Goal: Task Accomplishment & Management: Complete application form

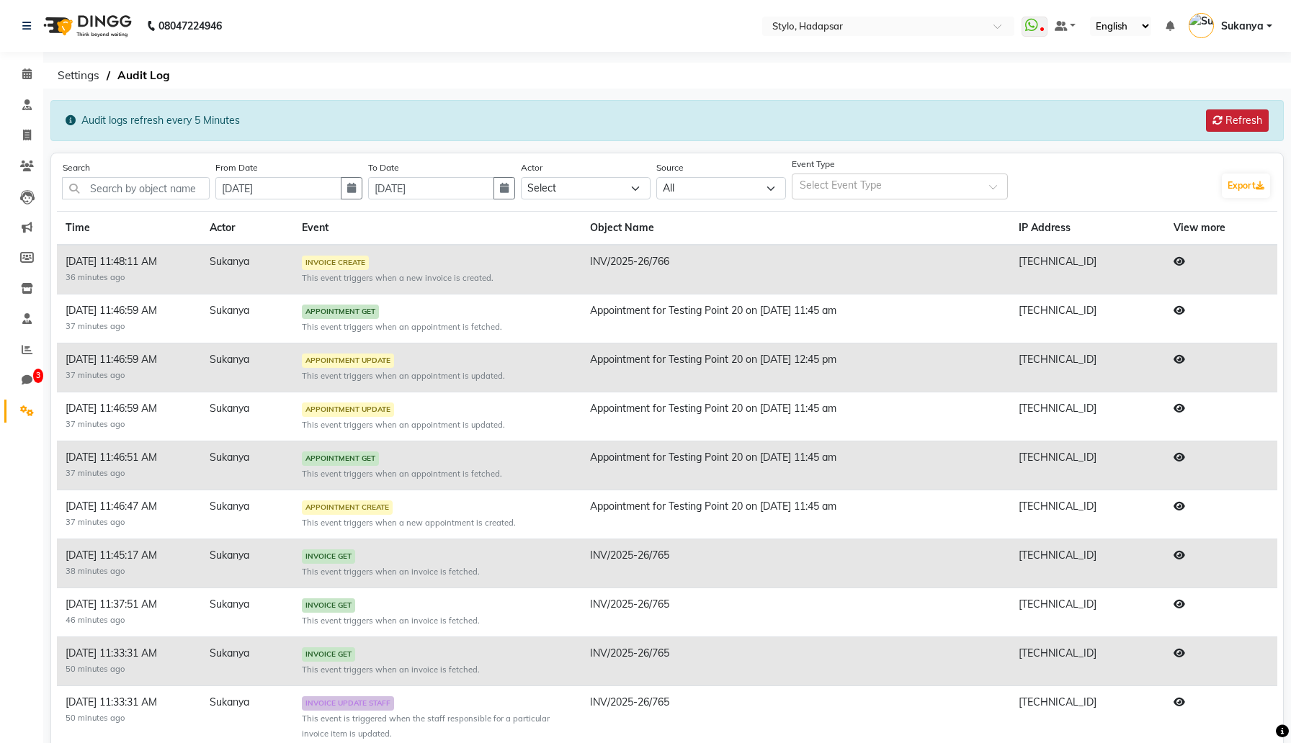
click at [1244, 122] on button "Refresh" at bounding box center [1237, 120] width 63 height 22
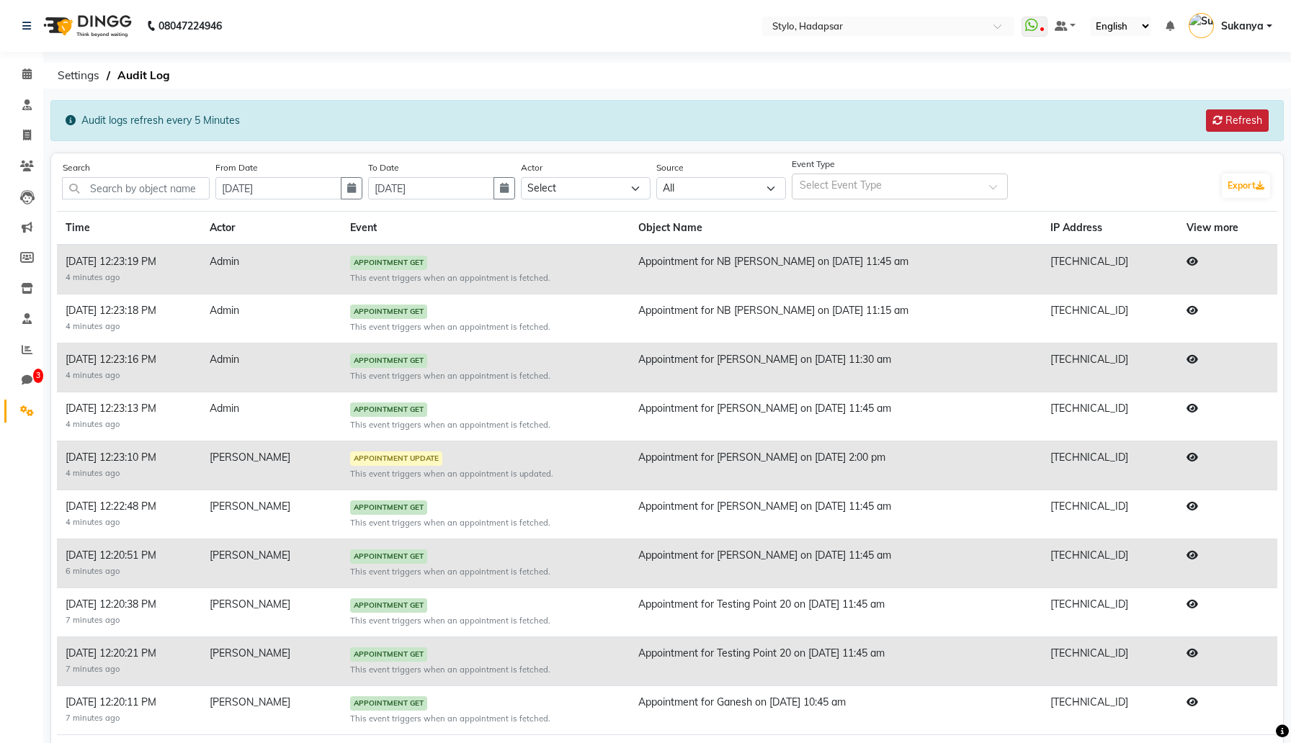
click at [1242, 122] on button "Refresh" at bounding box center [1237, 120] width 63 height 22
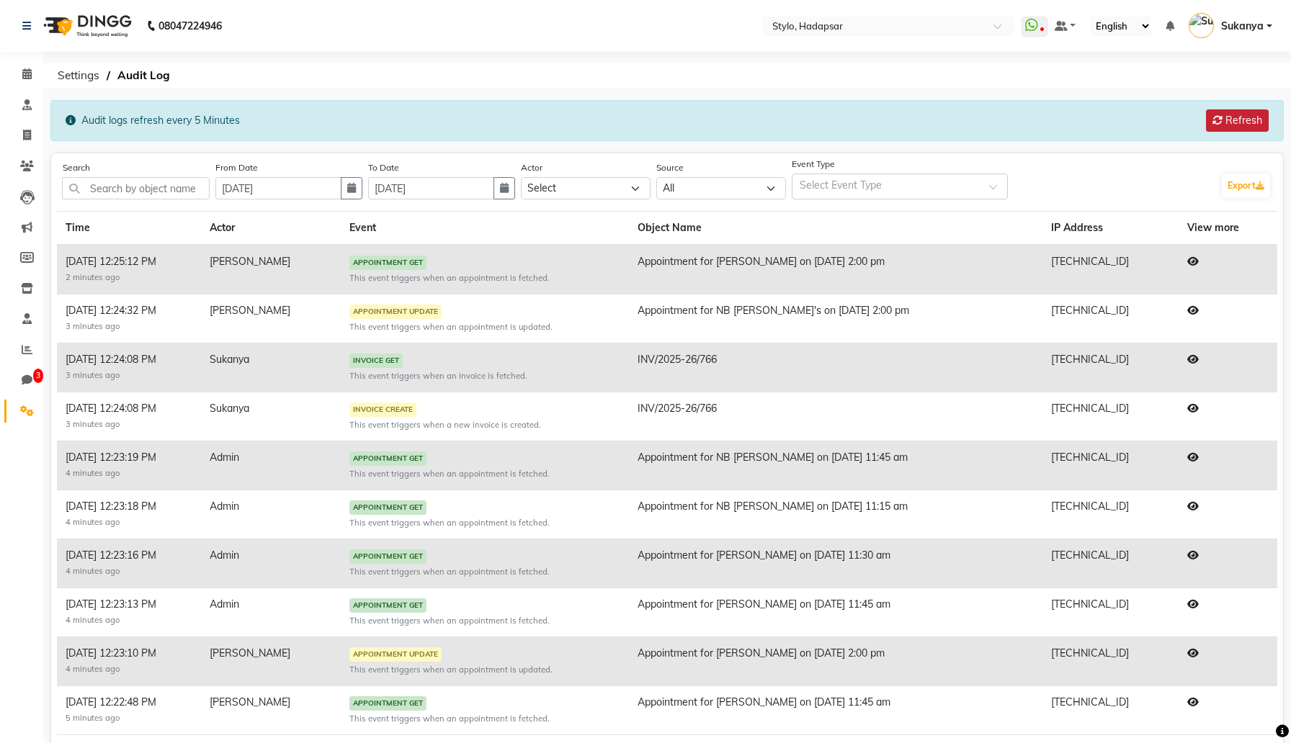
click at [1242, 122] on button "Refresh" at bounding box center [1237, 120] width 63 height 22
click at [1191, 406] on icon at bounding box center [1193, 408] width 12 height 10
click at [910, 176] on div "Select Event Type" at bounding box center [888, 186] width 192 height 21
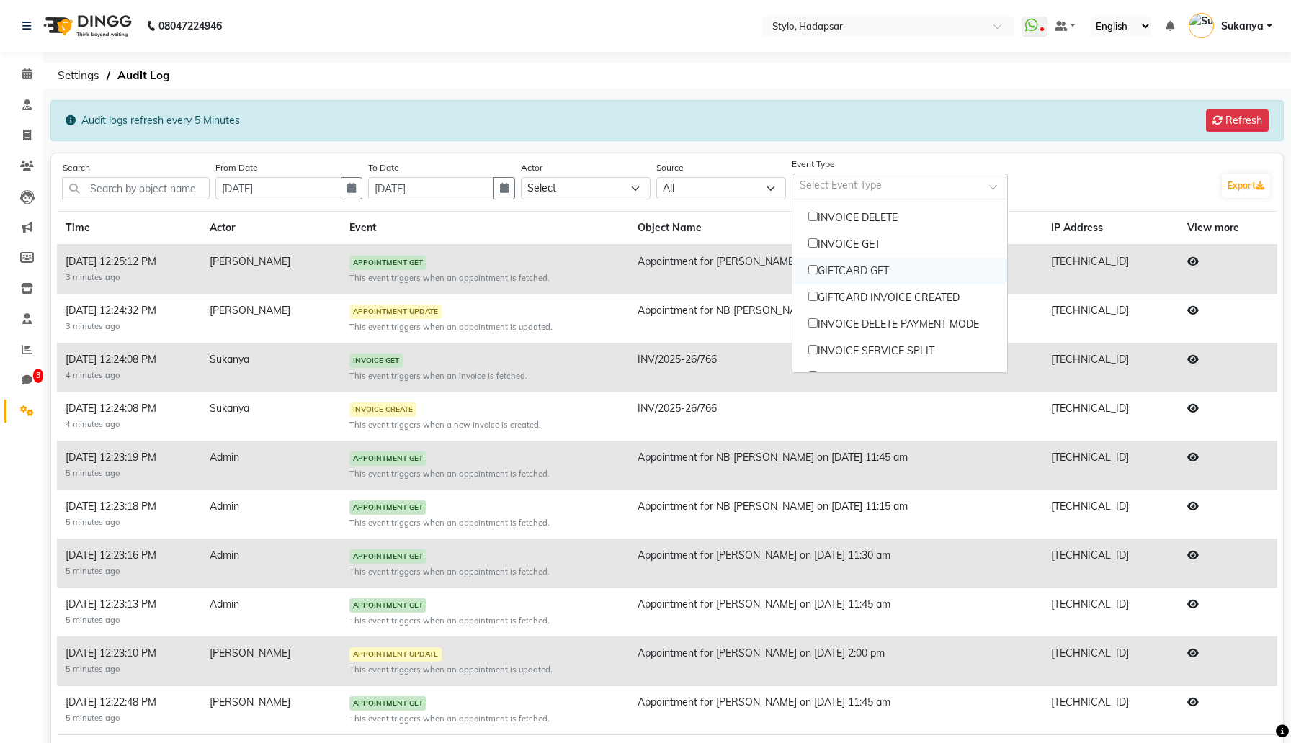
scroll to position [151, 0]
click at [1244, 122] on button "Refresh" at bounding box center [1237, 120] width 63 height 22
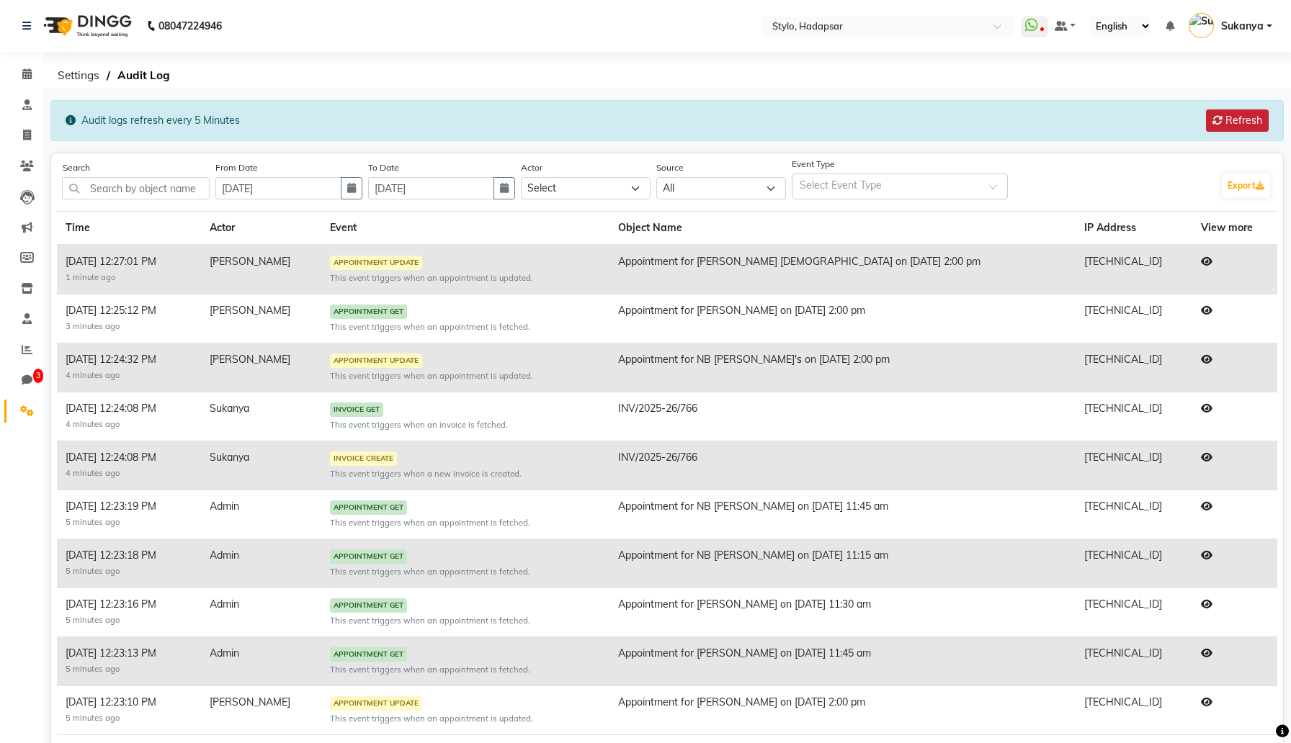
click at [1244, 122] on button "Refresh" at bounding box center [1237, 120] width 63 height 22
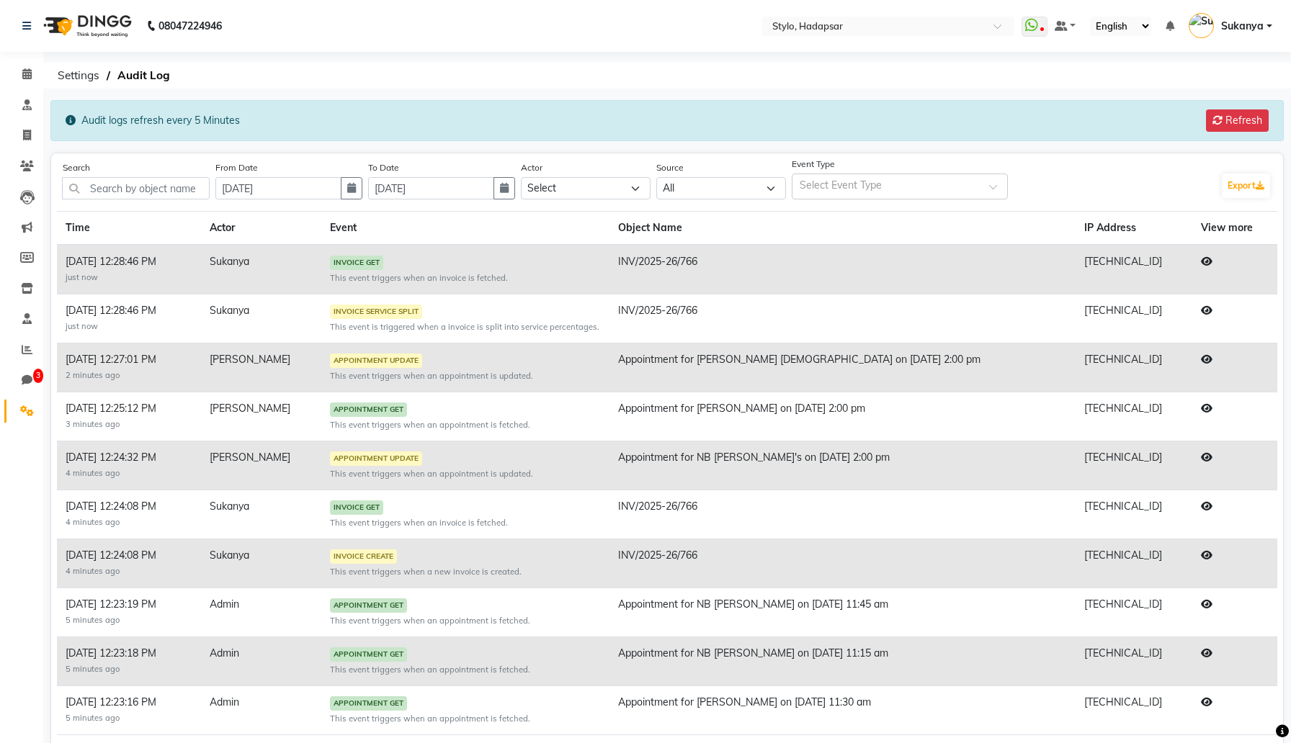
click at [1201, 313] on icon at bounding box center [1207, 310] width 12 height 10
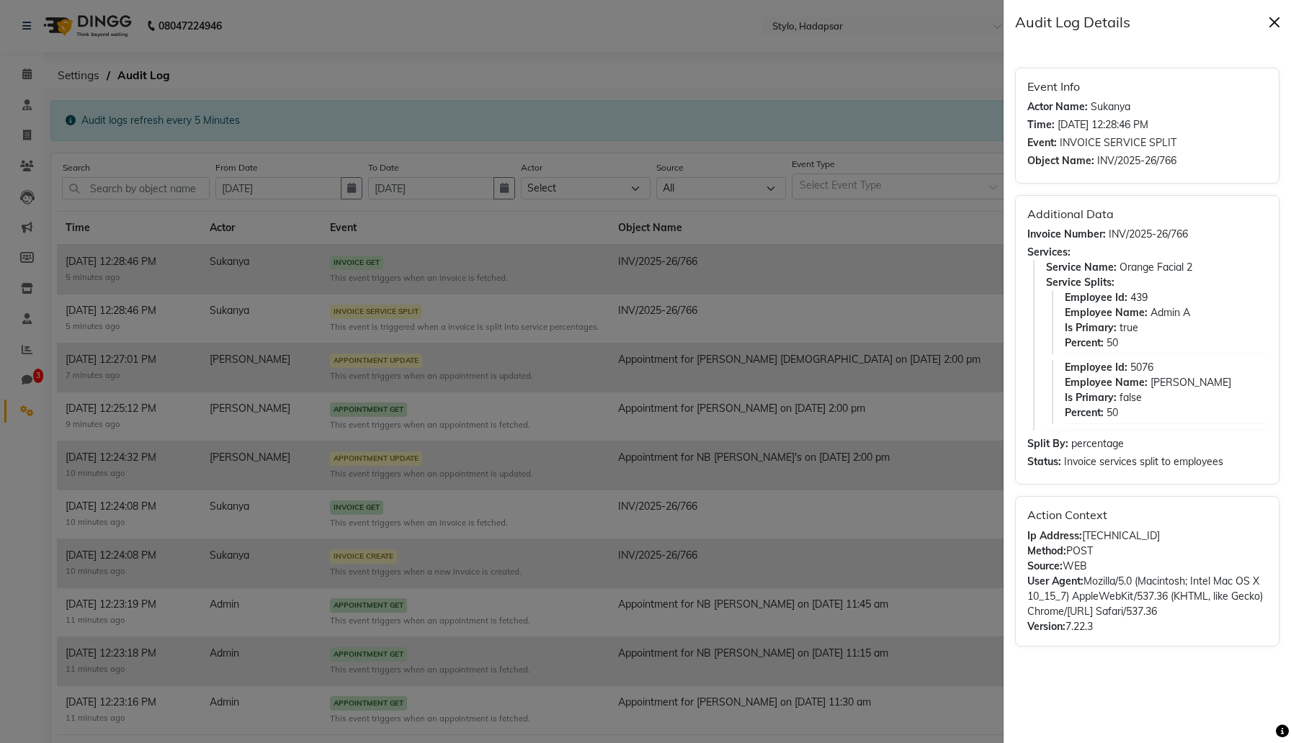
click at [1273, 19] on button "Close" at bounding box center [1274, 23] width 22 height 22
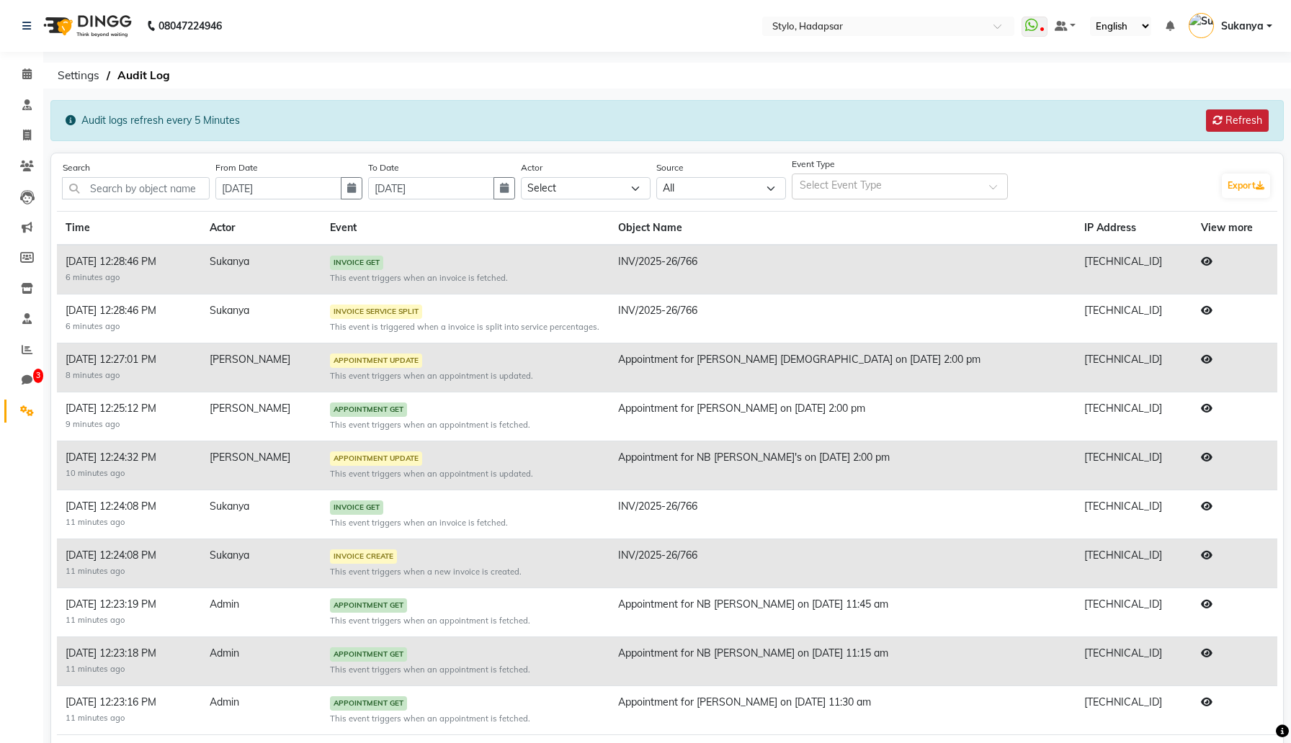
click at [1232, 127] on button "Refresh" at bounding box center [1237, 120] width 63 height 22
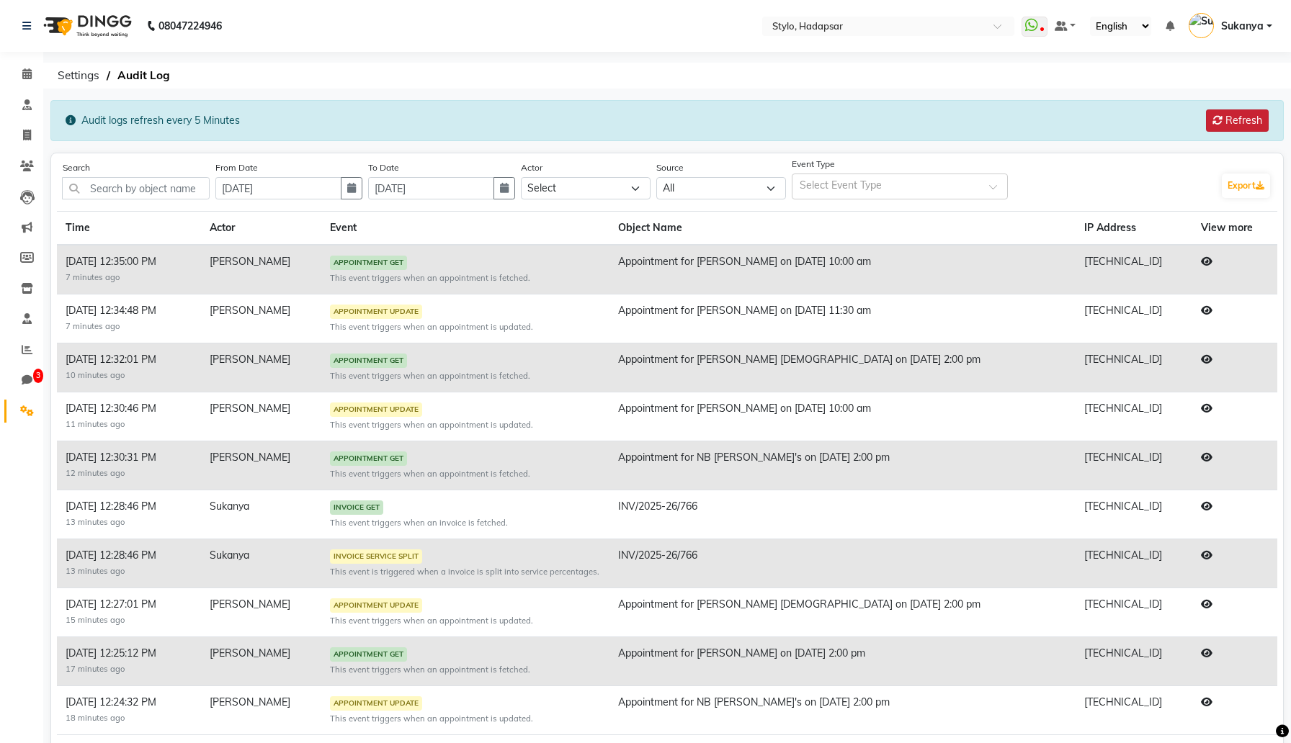
click at [1227, 122] on button "Refresh" at bounding box center [1237, 120] width 63 height 22
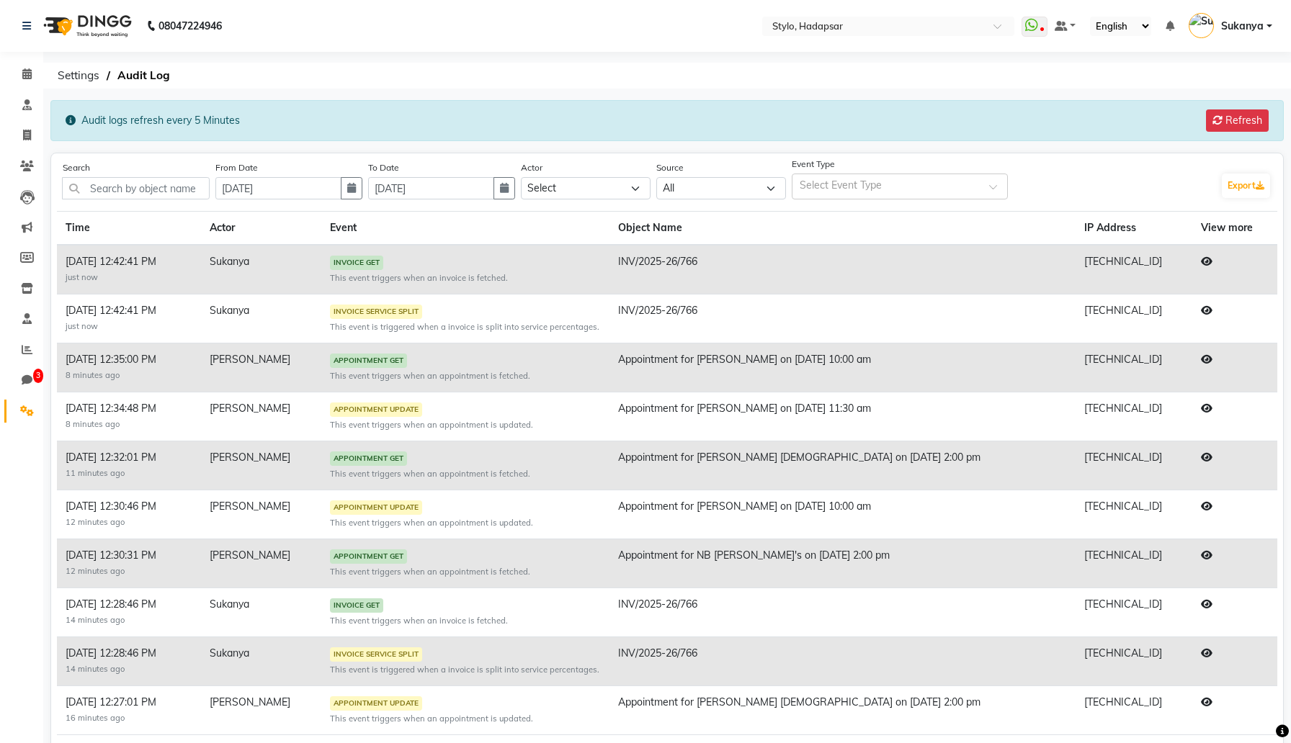
click at [1201, 312] on icon at bounding box center [1207, 310] width 12 height 10
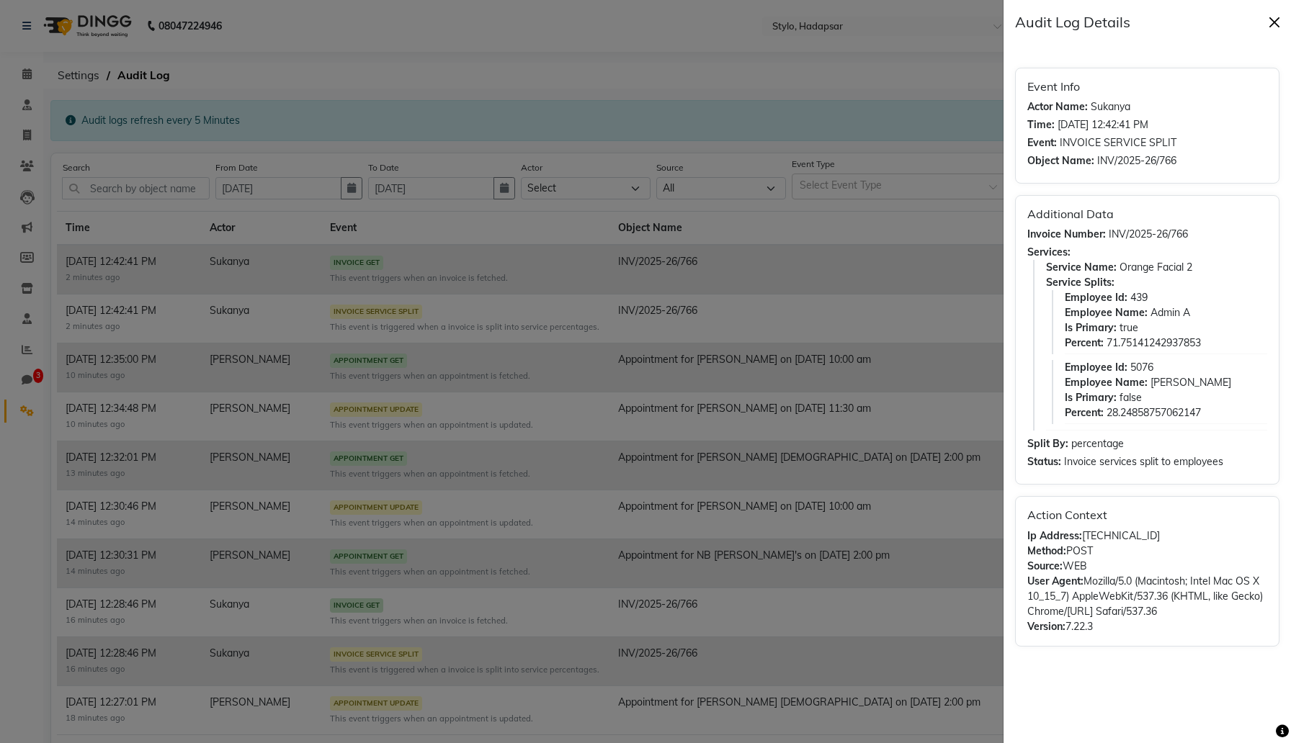
click at [1272, 17] on button "Close" at bounding box center [1274, 23] width 22 height 22
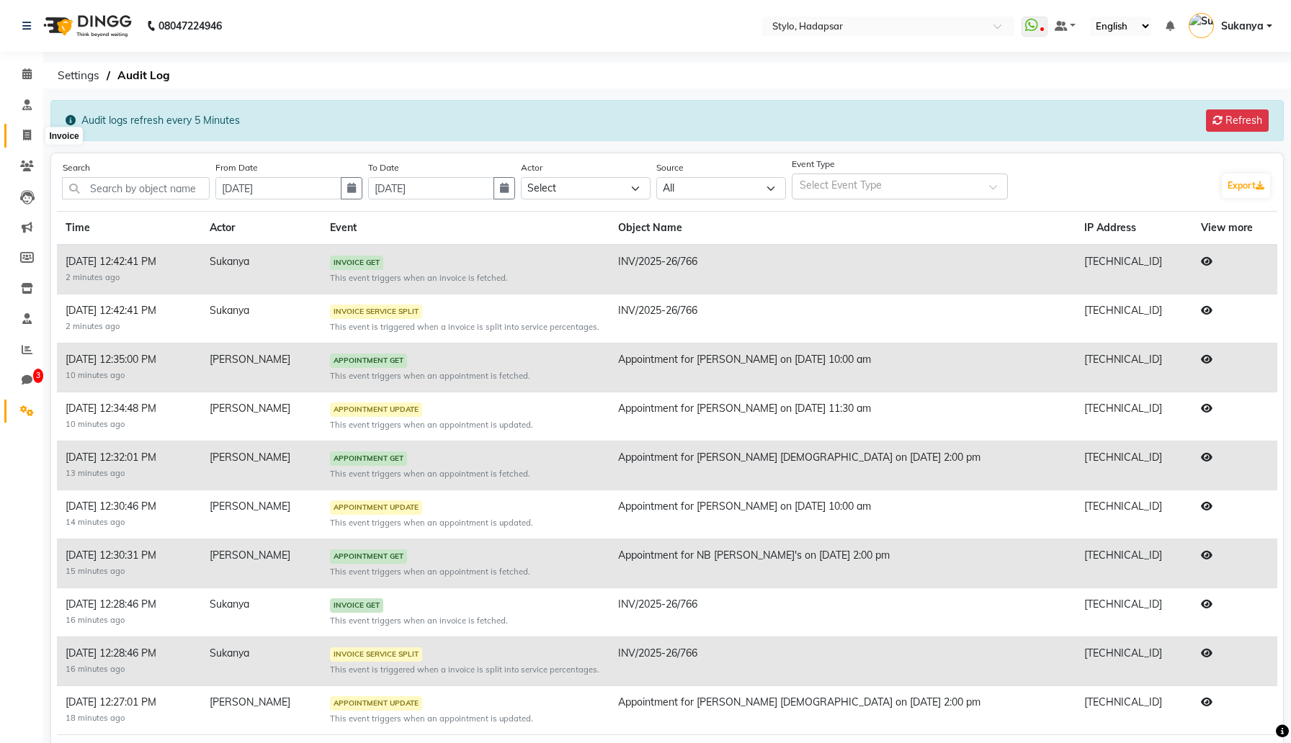
click at [24, 132] on icon at bounding box center [27, 135] width 8 height 11
select select "service"
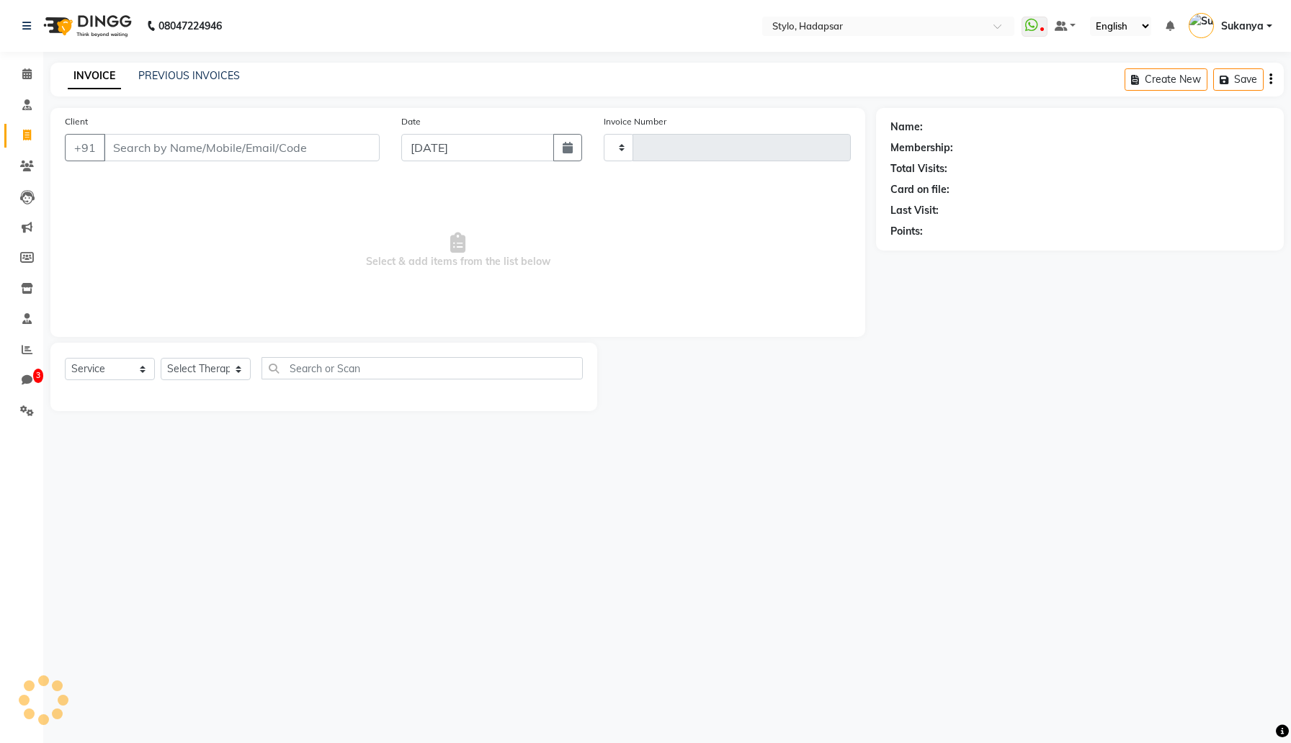
type input "767"
select select "157"
click at [185, 155] on input "Client" at bounding box center [242, 147] width 276 height 27
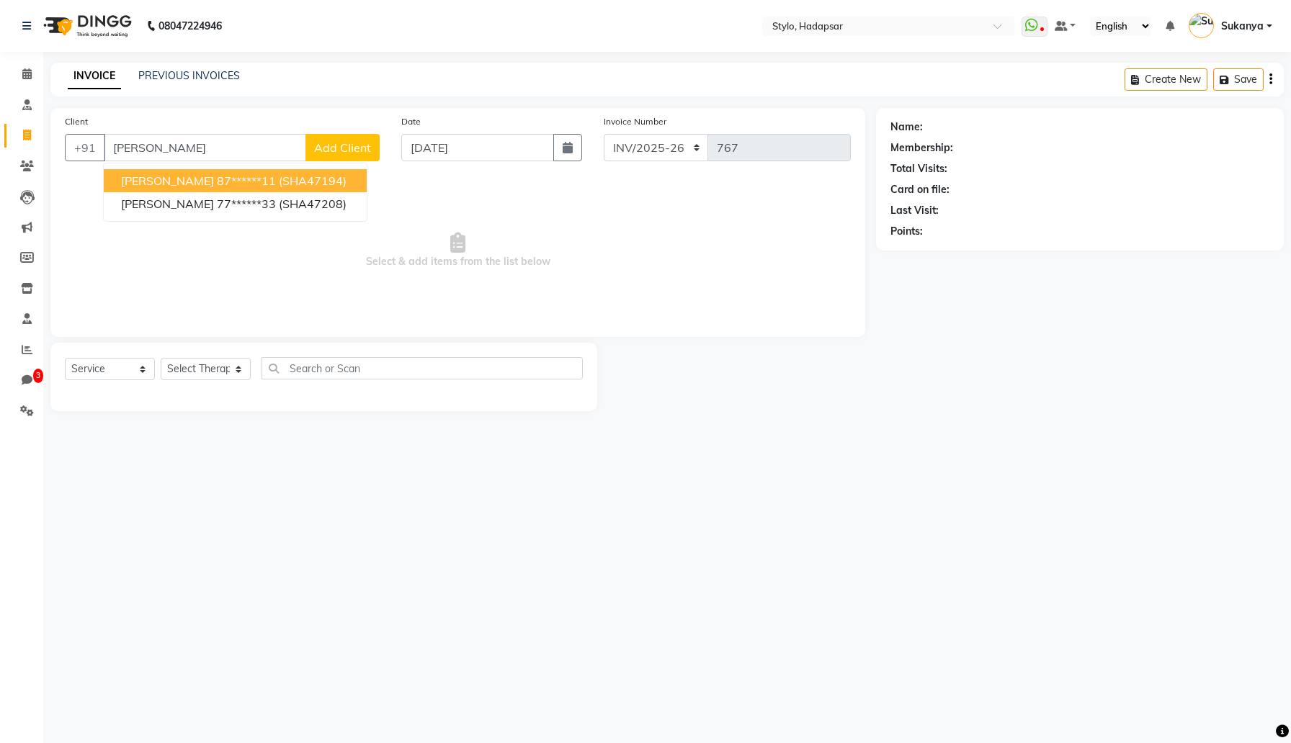
click at [189, 182] on span "Sukanya Dhavle" at bounding box center [167, 181] width 93 height 14
type input "87******11"
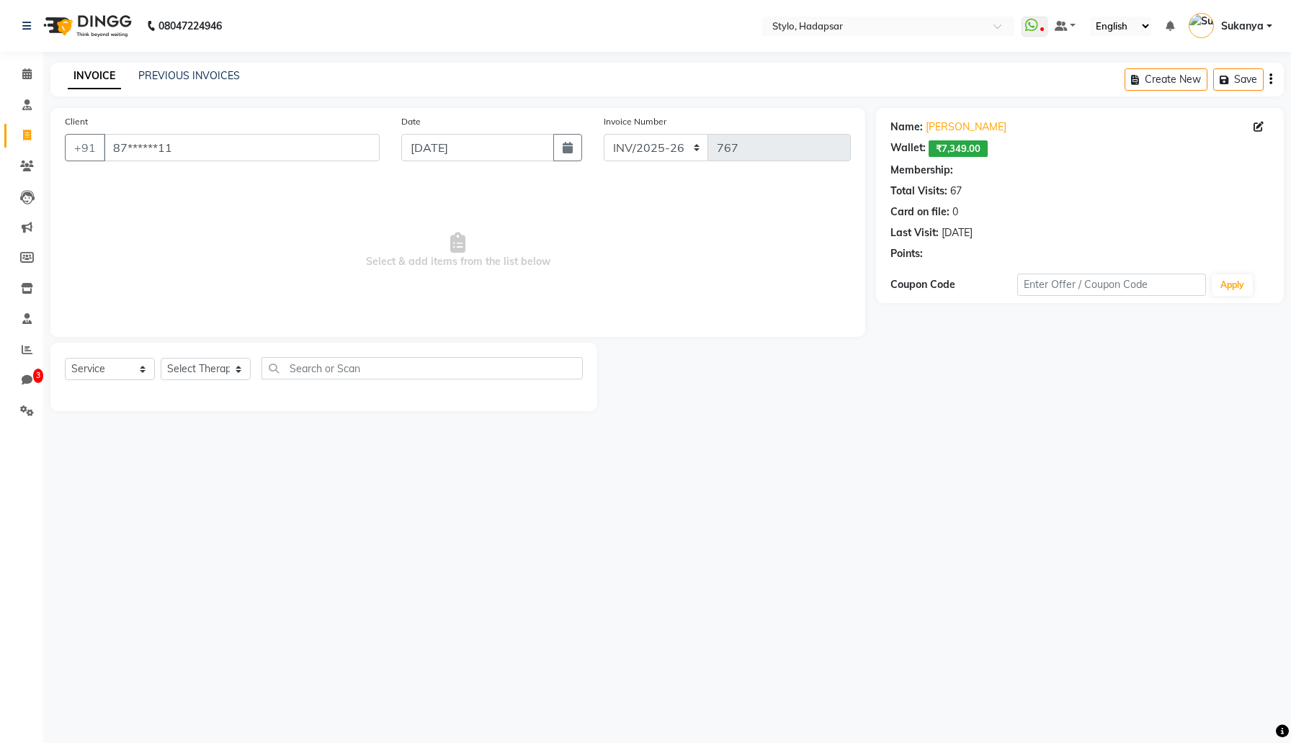
select select "3: Object"
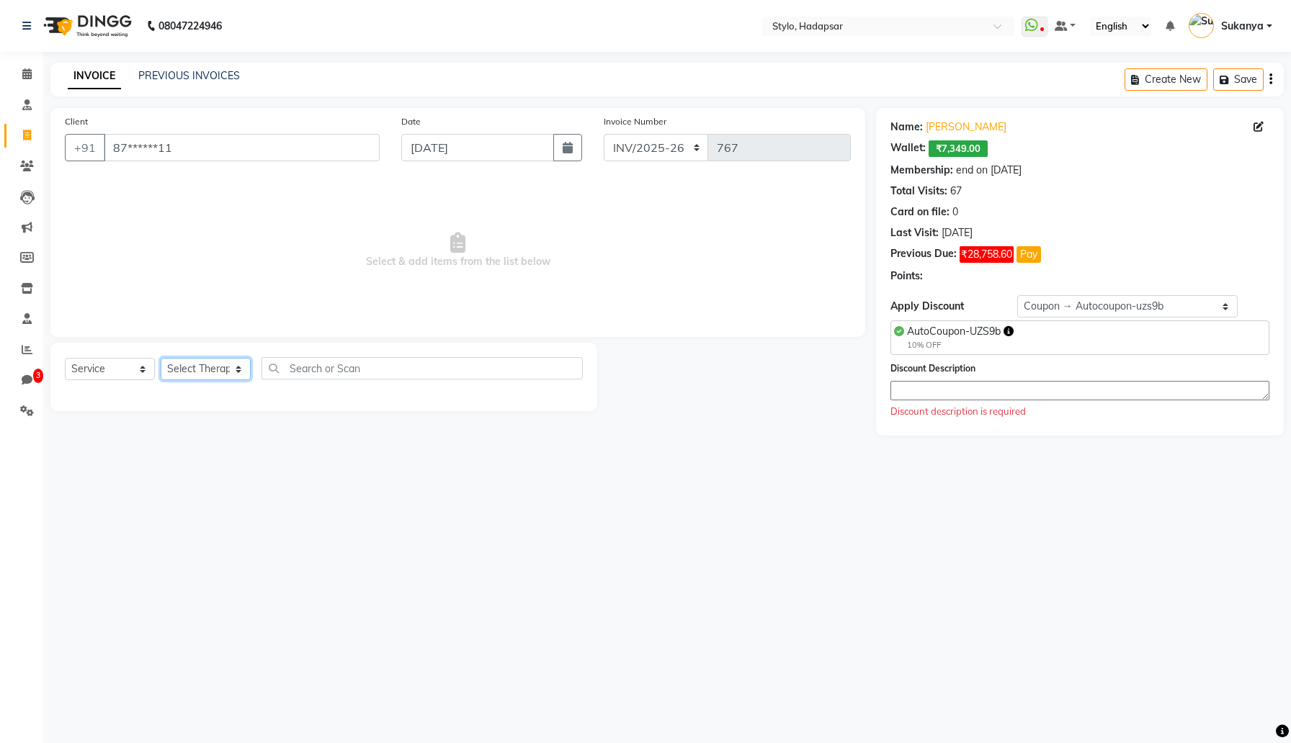
click at [242, 364] on select "Select Therapist AAAb aadi manav abc testing Abc testing abhi Admin A Amit Anki…" at bounding box center [206, 369] width 90 height 22
select select "5396"
click at [161, 358] on select "Select Therapist AAAb aadi manav abc testing Abc testing abhi Admin A Amit Anki…" at bounding box center [206, 369] width 90 height 22
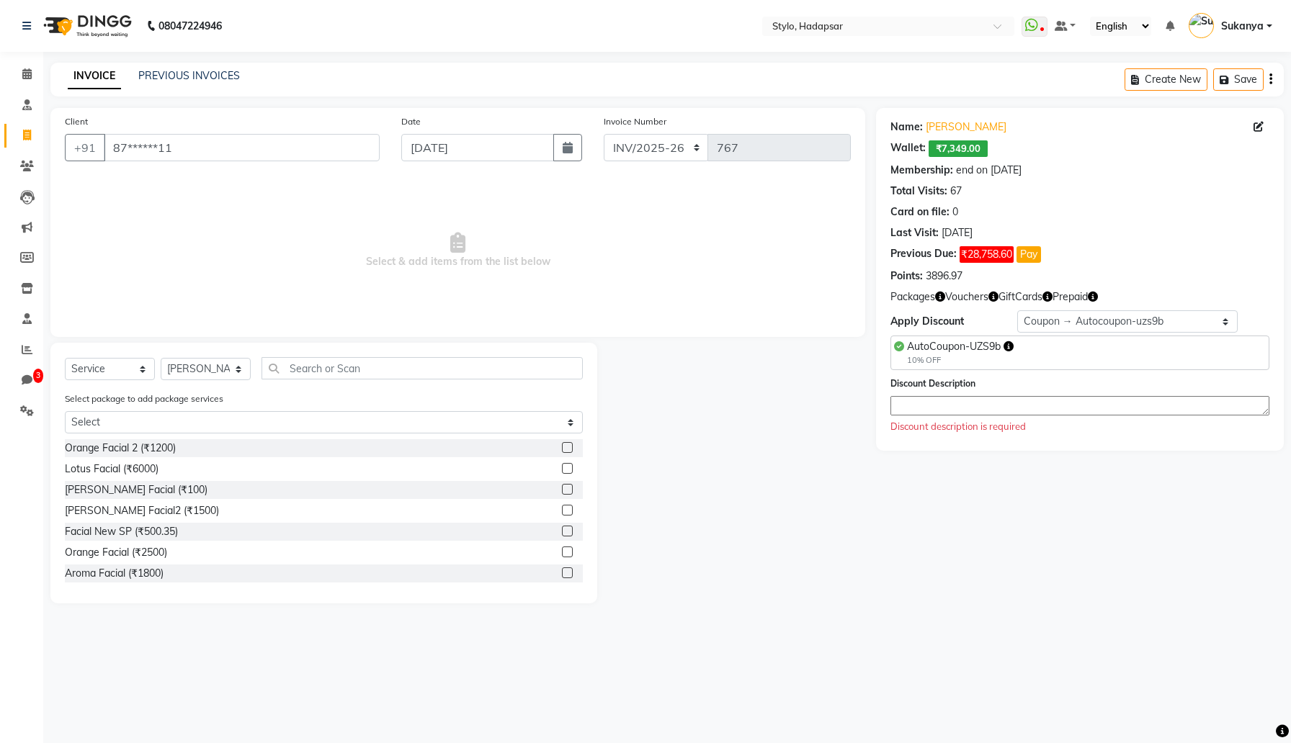
click at [568, 443] on label at bounding box center [567, 447] width 11 height 11
click at [568, 444] on input "checkbox" at bounding box center [566, 448] width 9 height 9
checkbox input "true"
select select "Z73944"
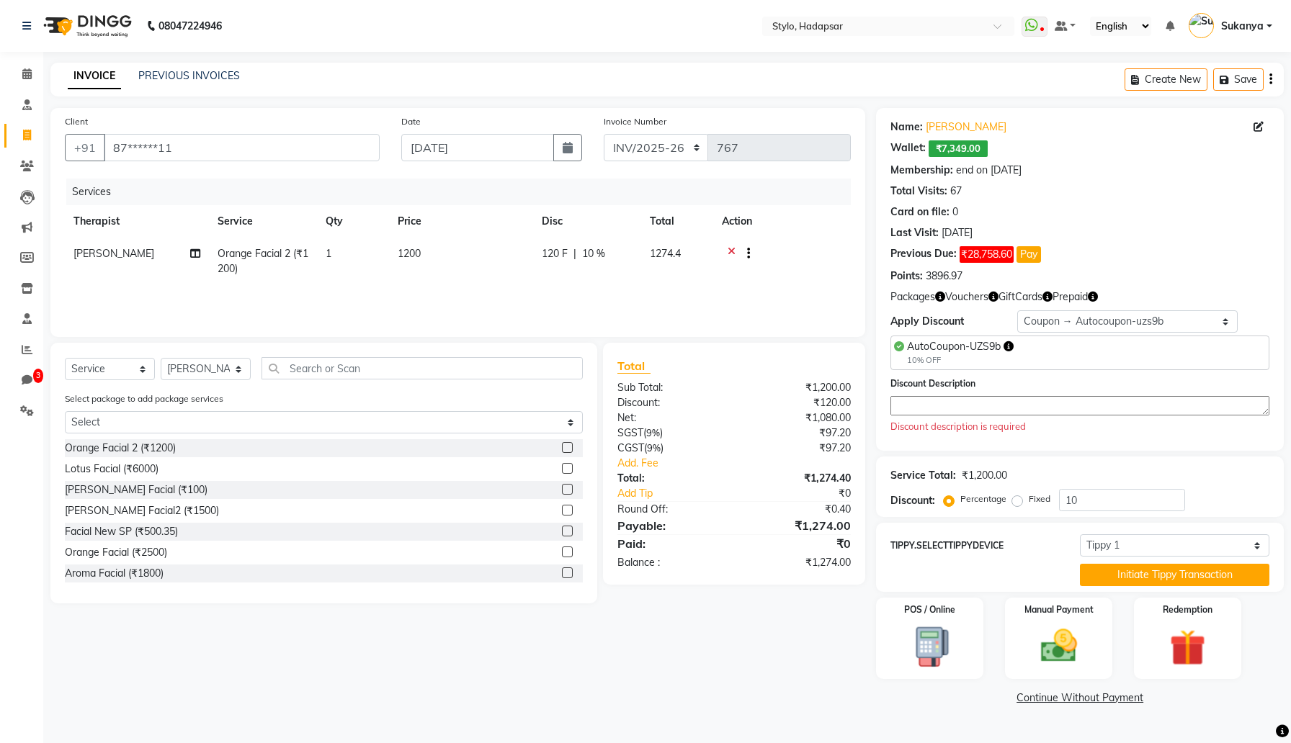
checkbox input "false"
click at [949, 407] on textarea at bounding box center [1079, 405] width 379 height 19
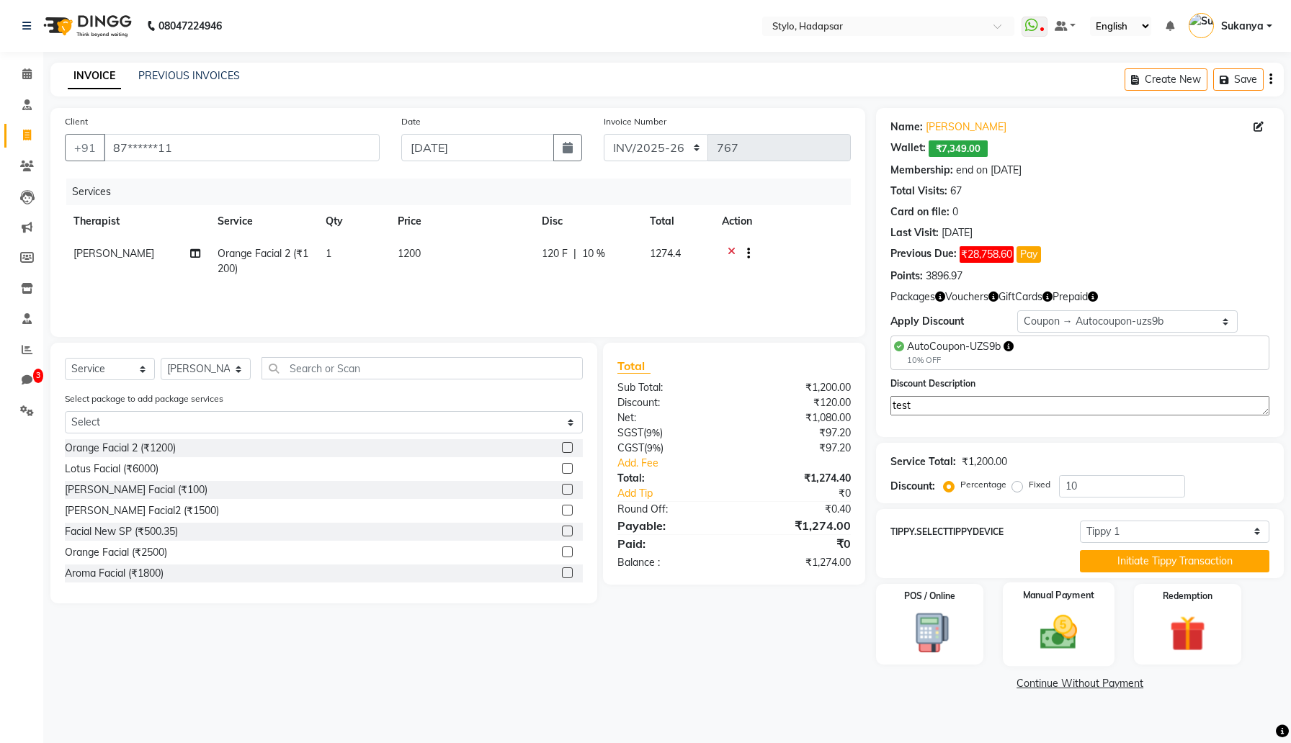
type textarea "test"
click at [1057, 609] on div "Manual Payment" at bounding box center [1059, 625] width 112 height 84
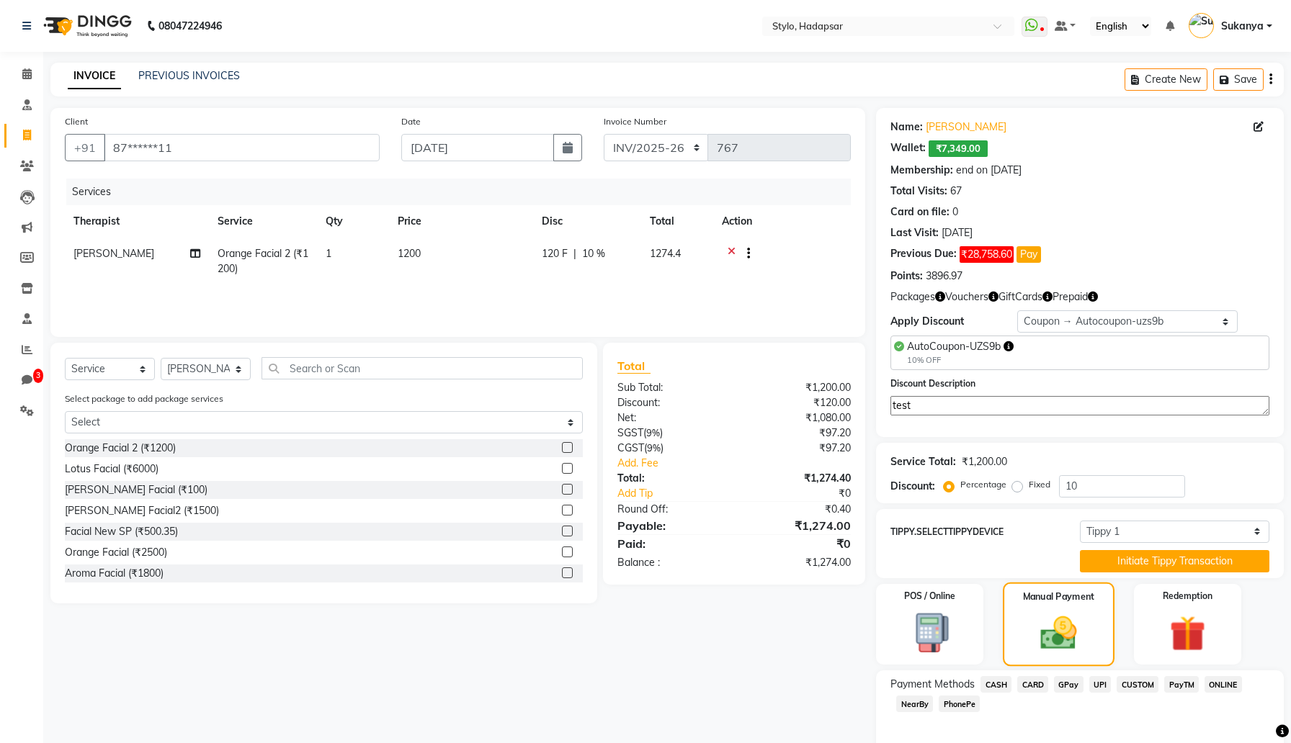
scroll to position [65, 0]
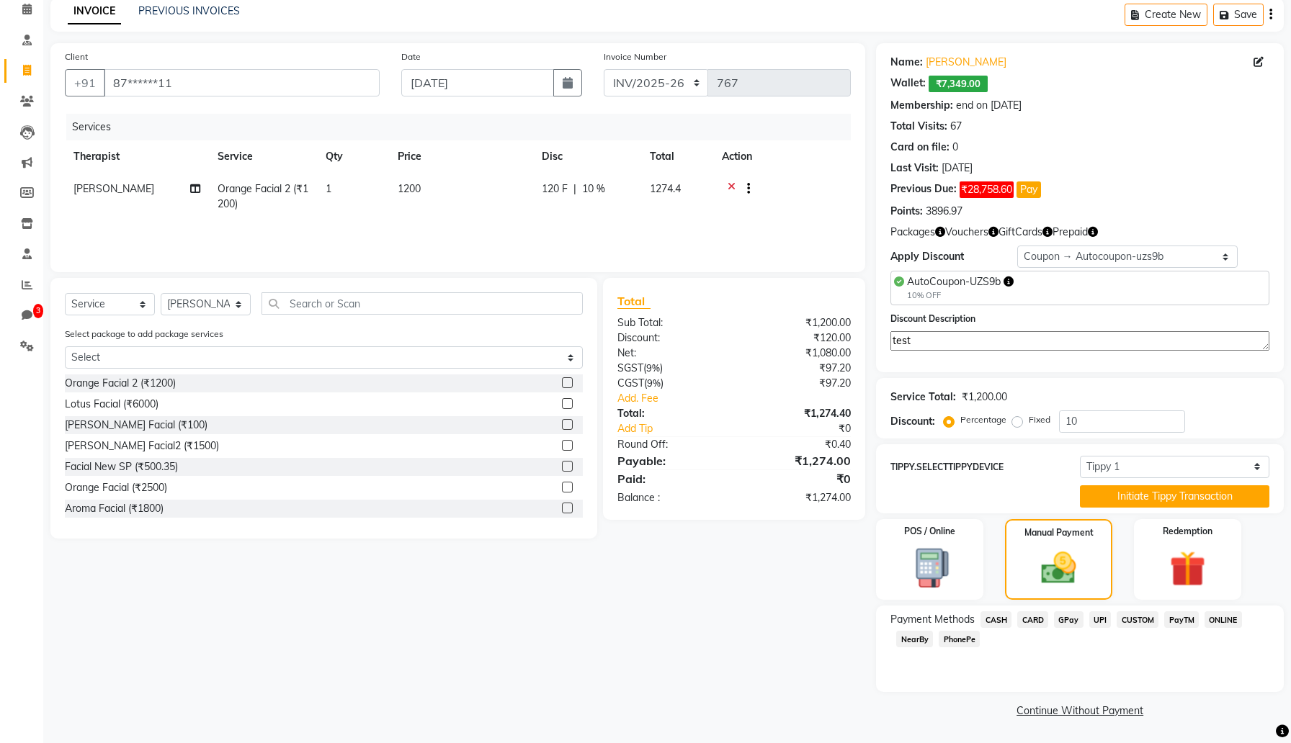
click at [1092, 614] on span "UPI" at bounding box center [1100, 620] width 22 height 17
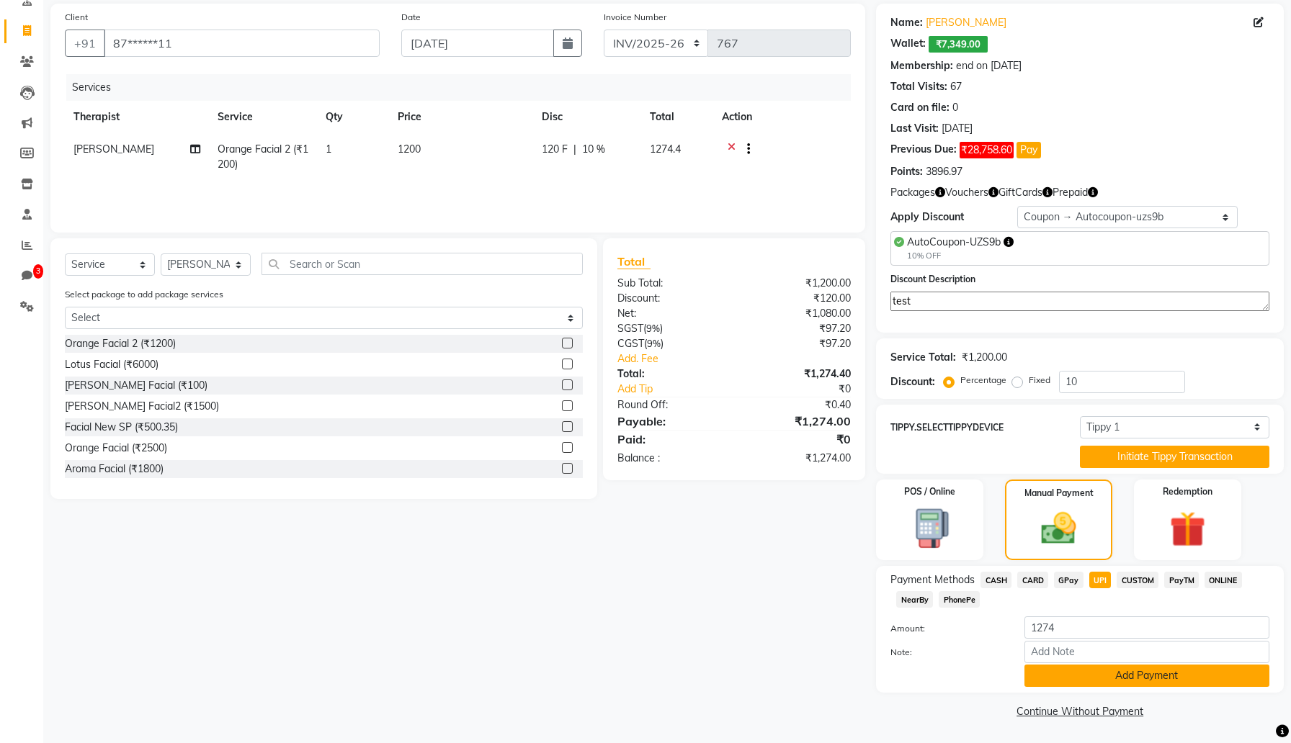
click at [1068, 674] on button "Add Payment" at bounding box center [1146, 676] width 245 height 22
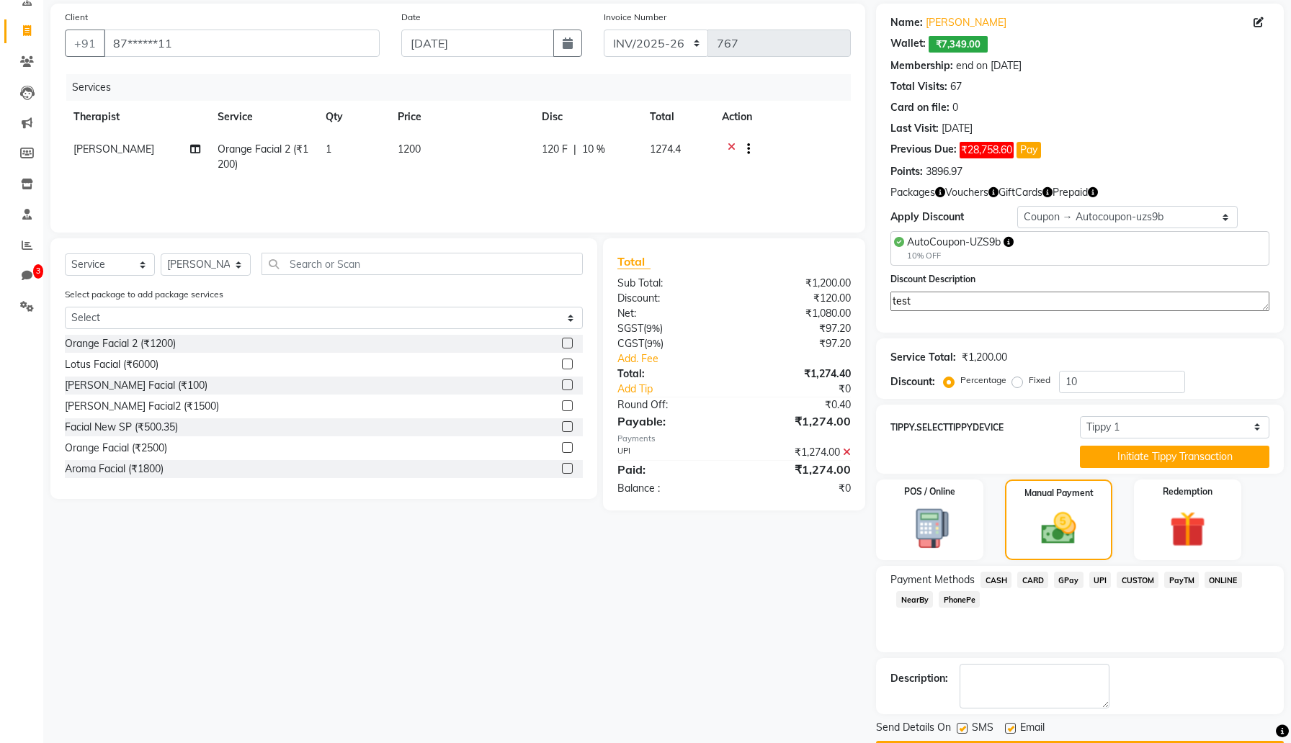
scroll to position [146, 0]
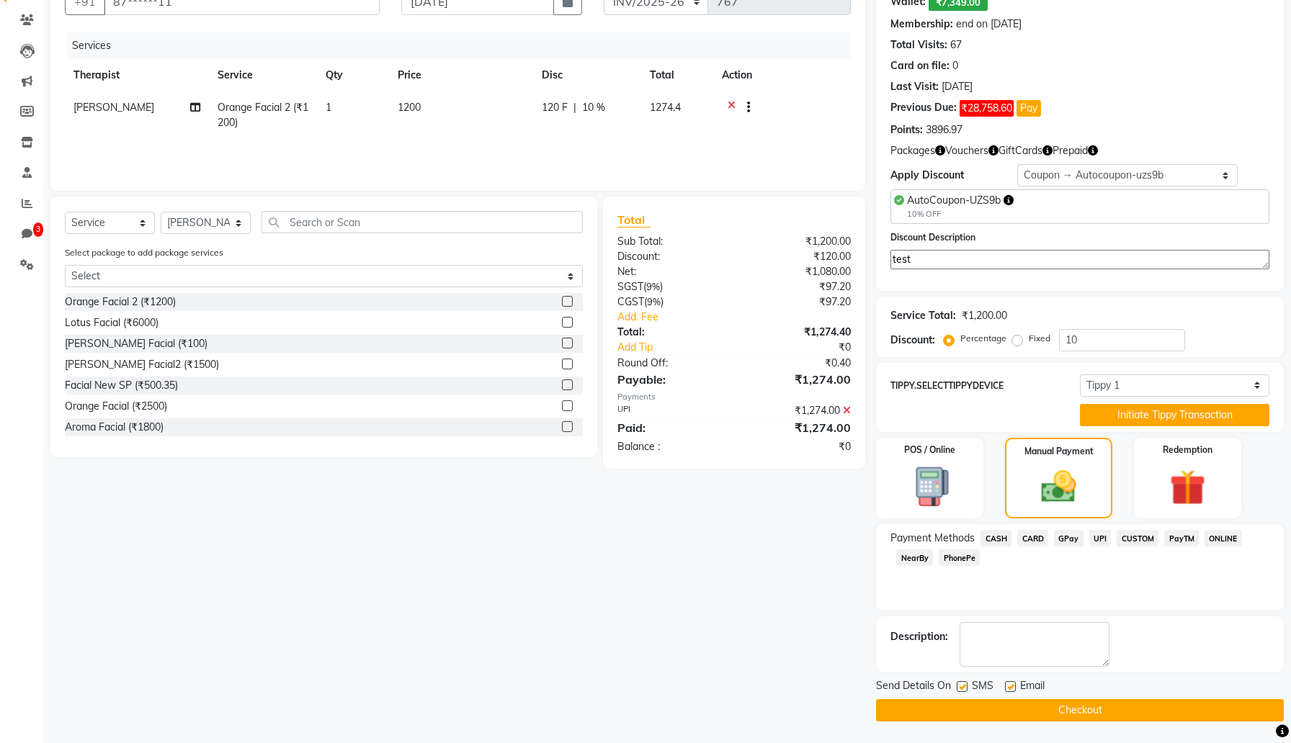
click at [966, 686] on label at bounding box center [962, 686] width 11 height 11
click at [966, 686] on input "checkbox" at bounding box center [961, 687] width 9 height 9
checkbox input "false"
click at [1006, 687] on label at bounding box center [1010, 686] width 11 height 11
click at [1006, 687] on input "checkbox" at bounding box center [1009, 687] width 9 height 9
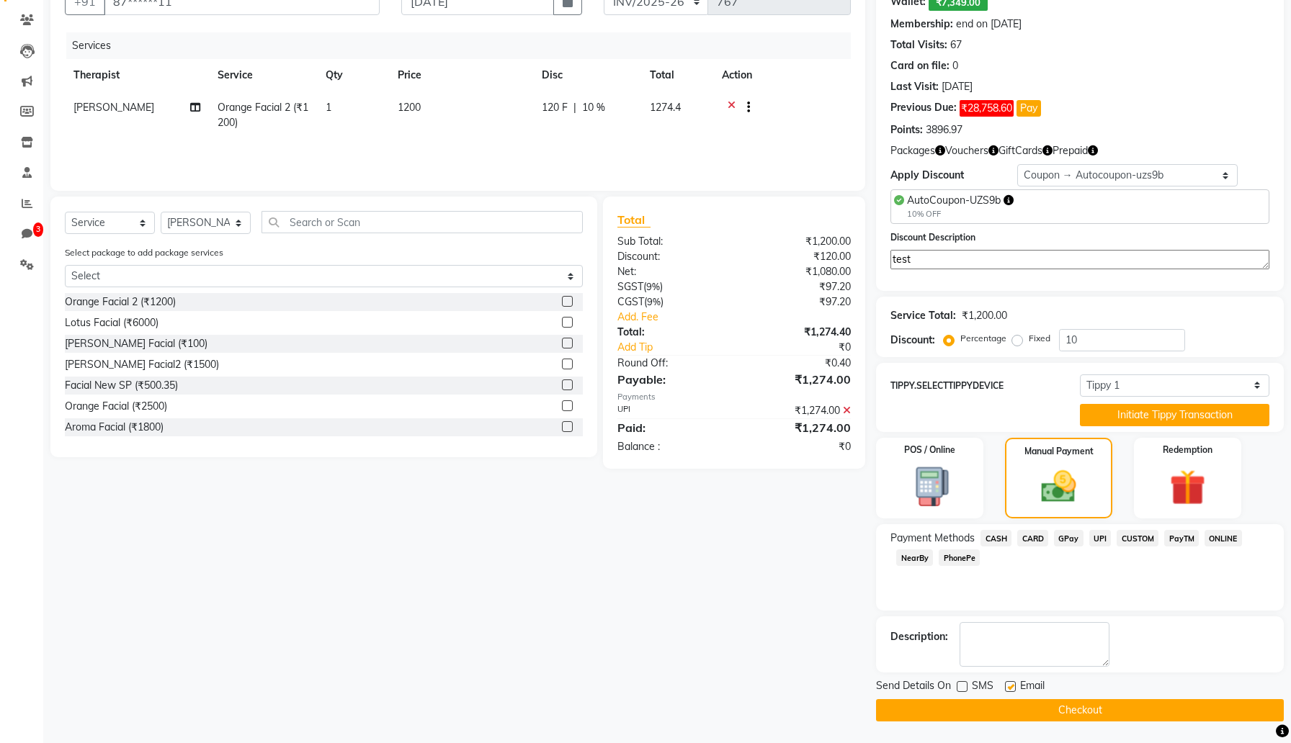
checkbox input "false"
click at [1003, 709] on button "Checkout" at bounding box center [1080, 710] width 408 height 22
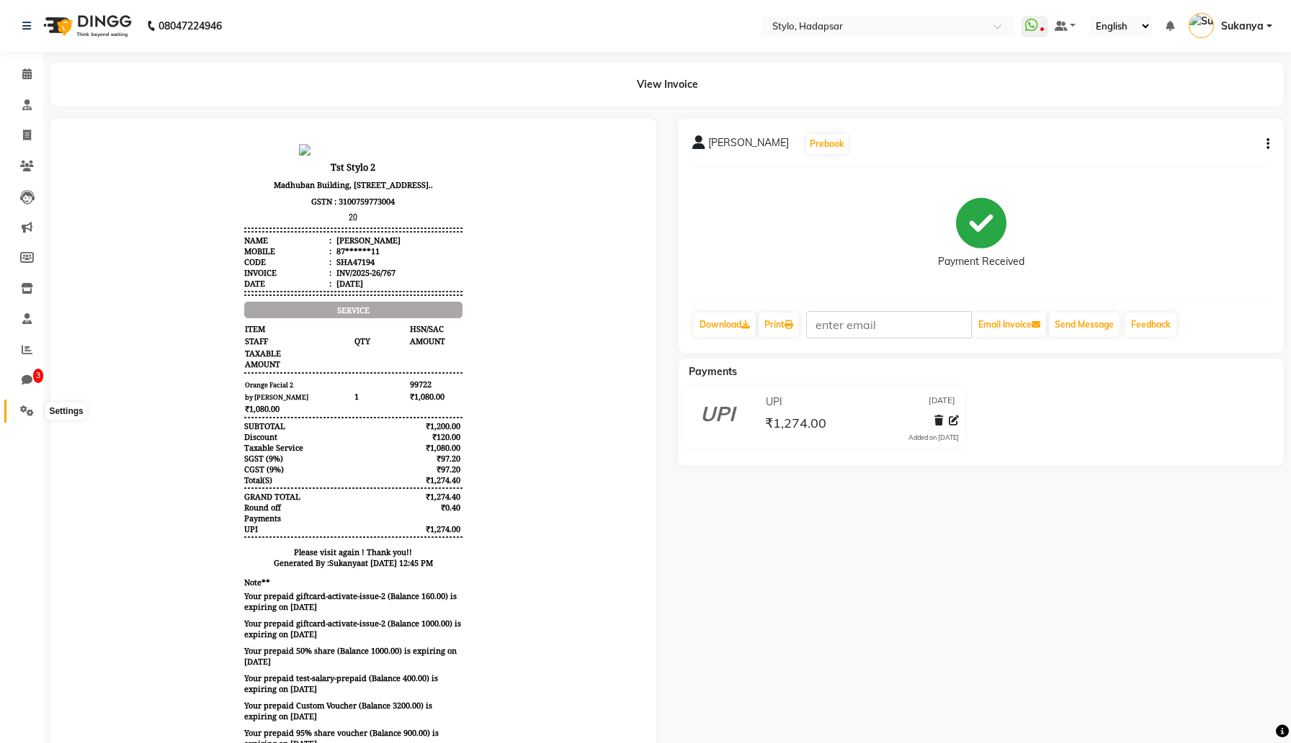
click at [25, 411] on icon at bounding box center [27, 411] width 14 height 11
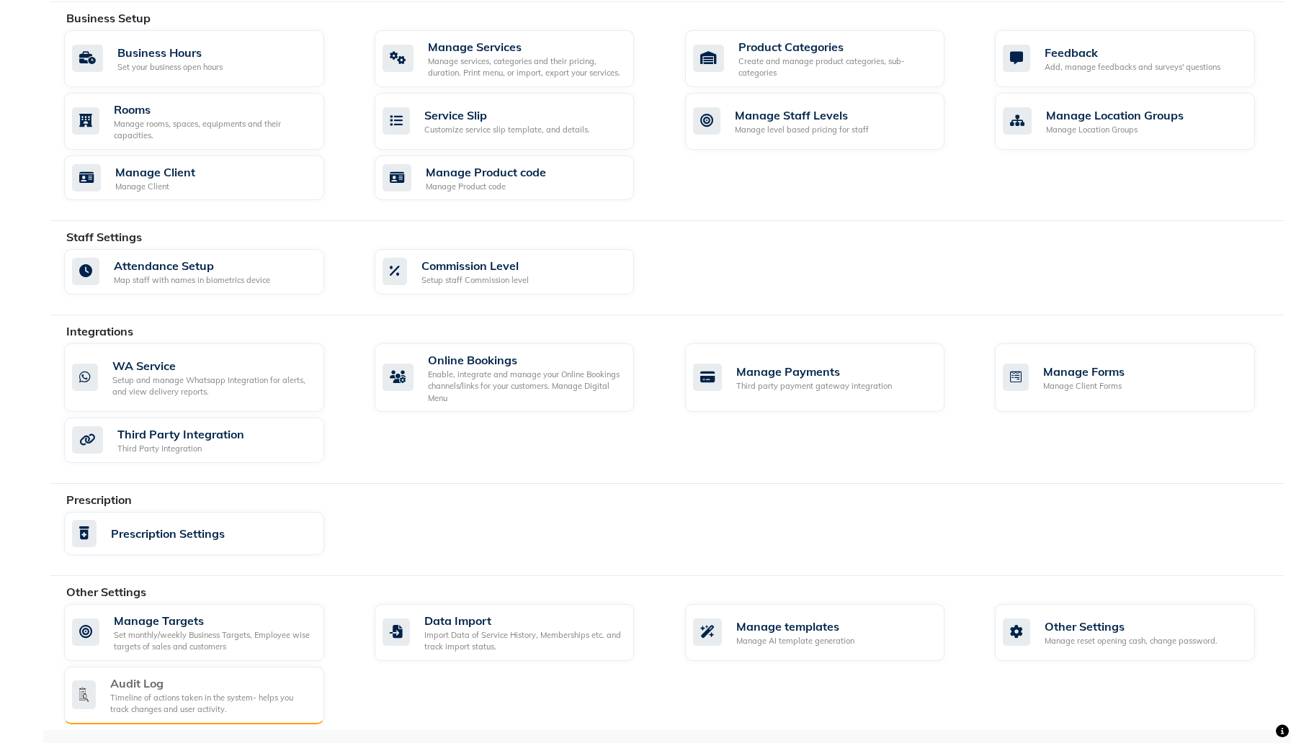
scroll to position [519, 0]
click at [161, 697] on div "Timeline of actions taken in the system- helps you track changes and user activ…" at bounding box center [211, 704] width 202 height 24
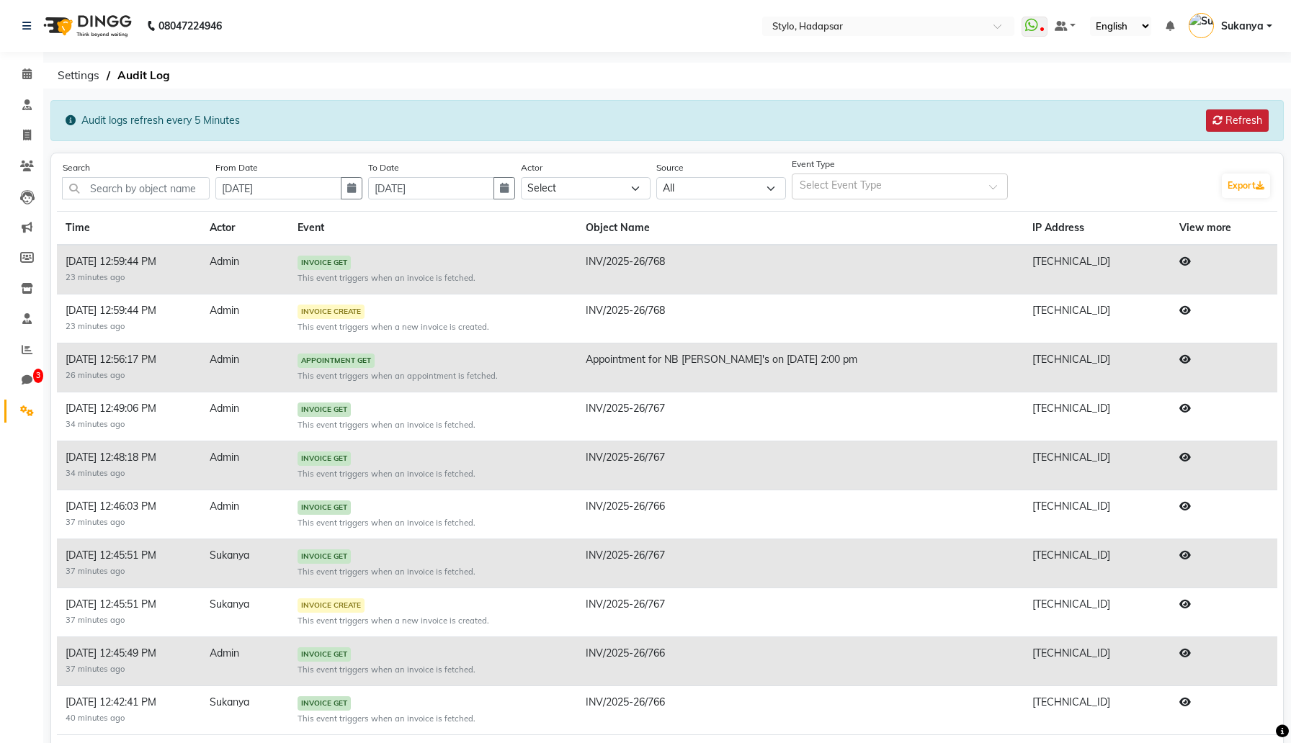
click at [1247, 122] on button "Refresh" at bounding box center [1237, 120] width 63 height 22
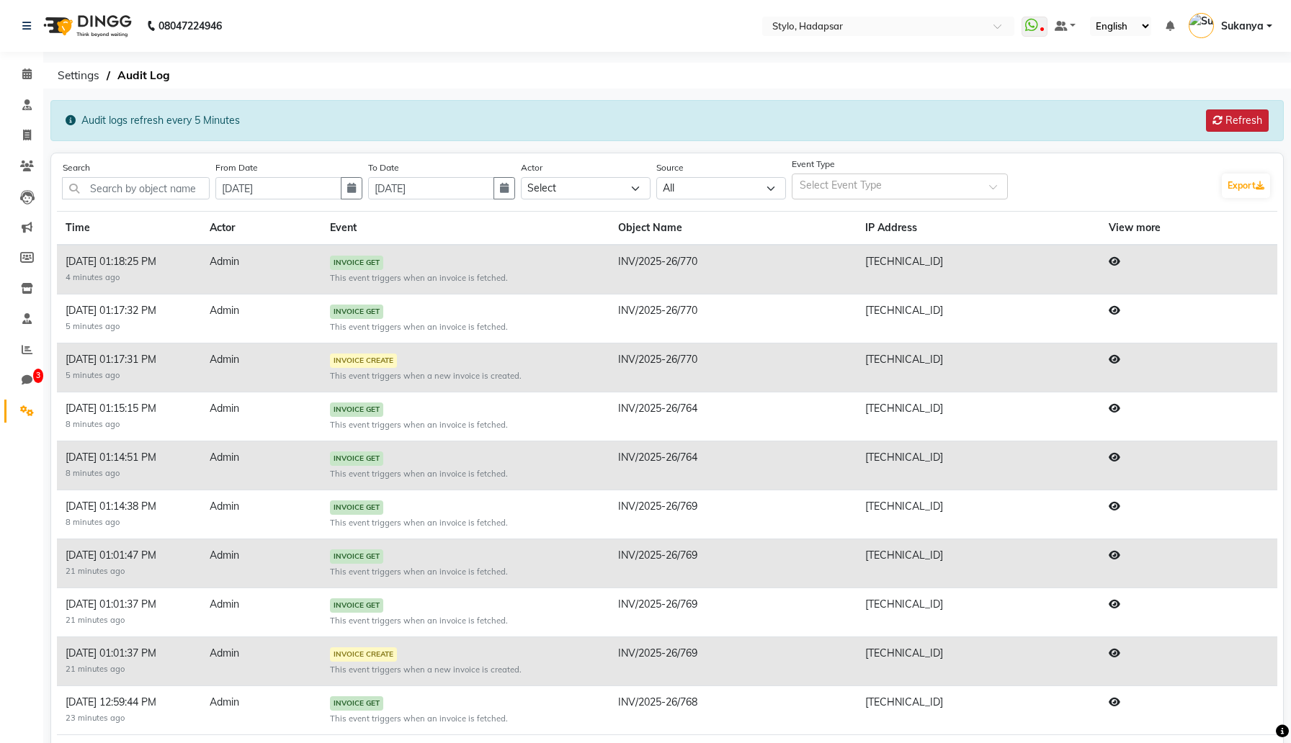
click at [1247, 122] on button "Refresh" at bounding box center [1237, 120] width 63 height 22
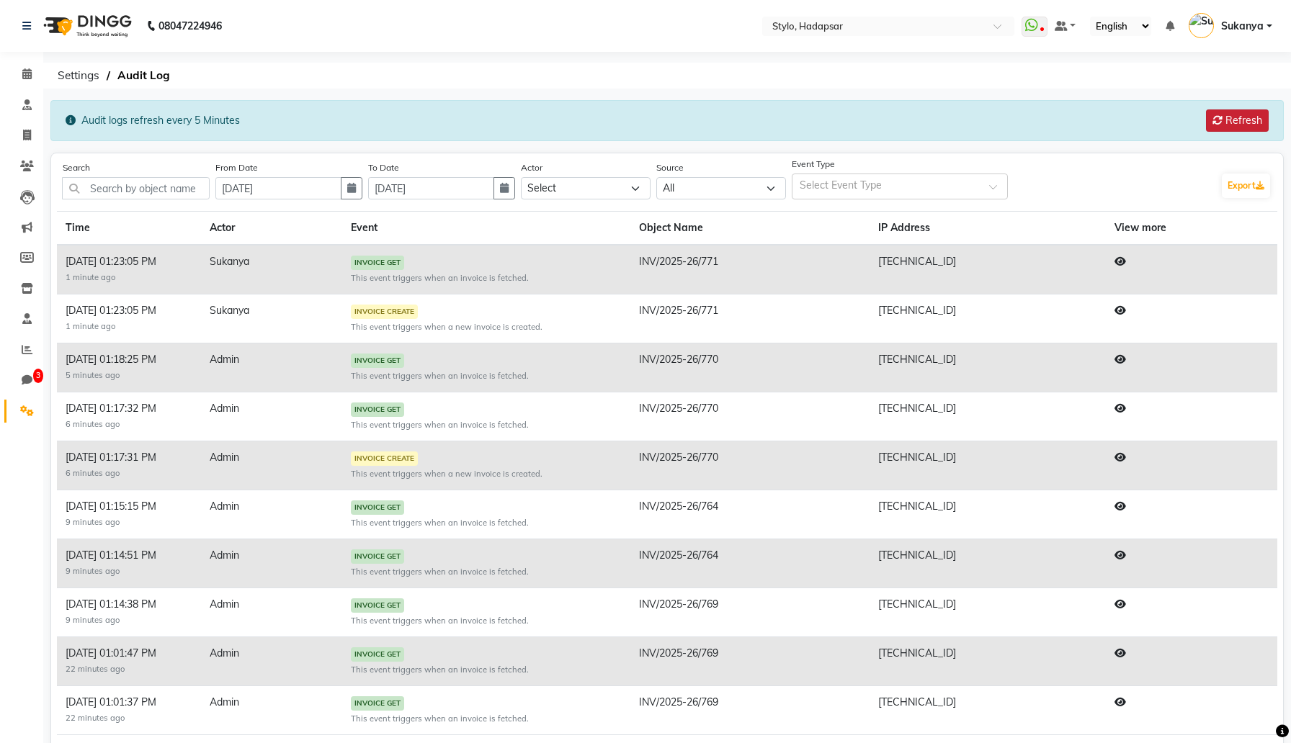
click at [1235, 117] on button "Refresh" at bounding box center [1237, 120] width 63 height 22
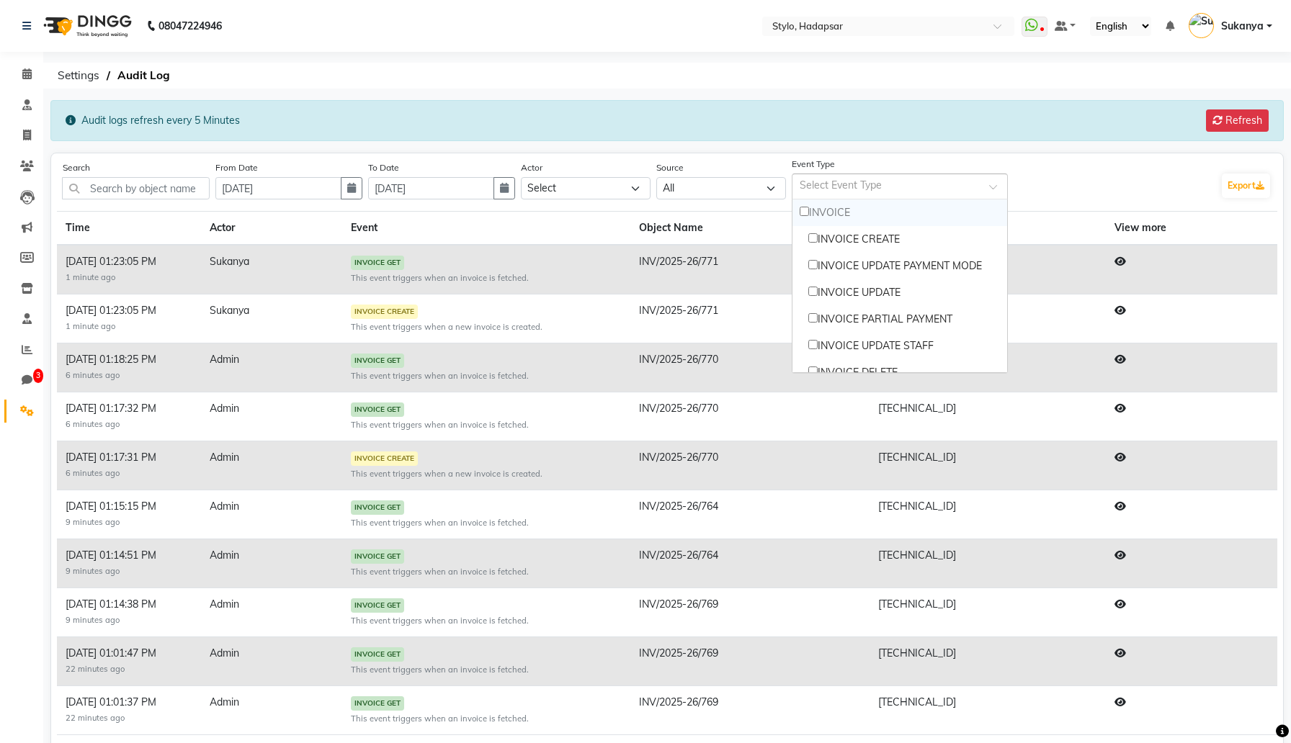
click at [965, 185] on input "text" at bounding box center [892, 187] width 185 height 15
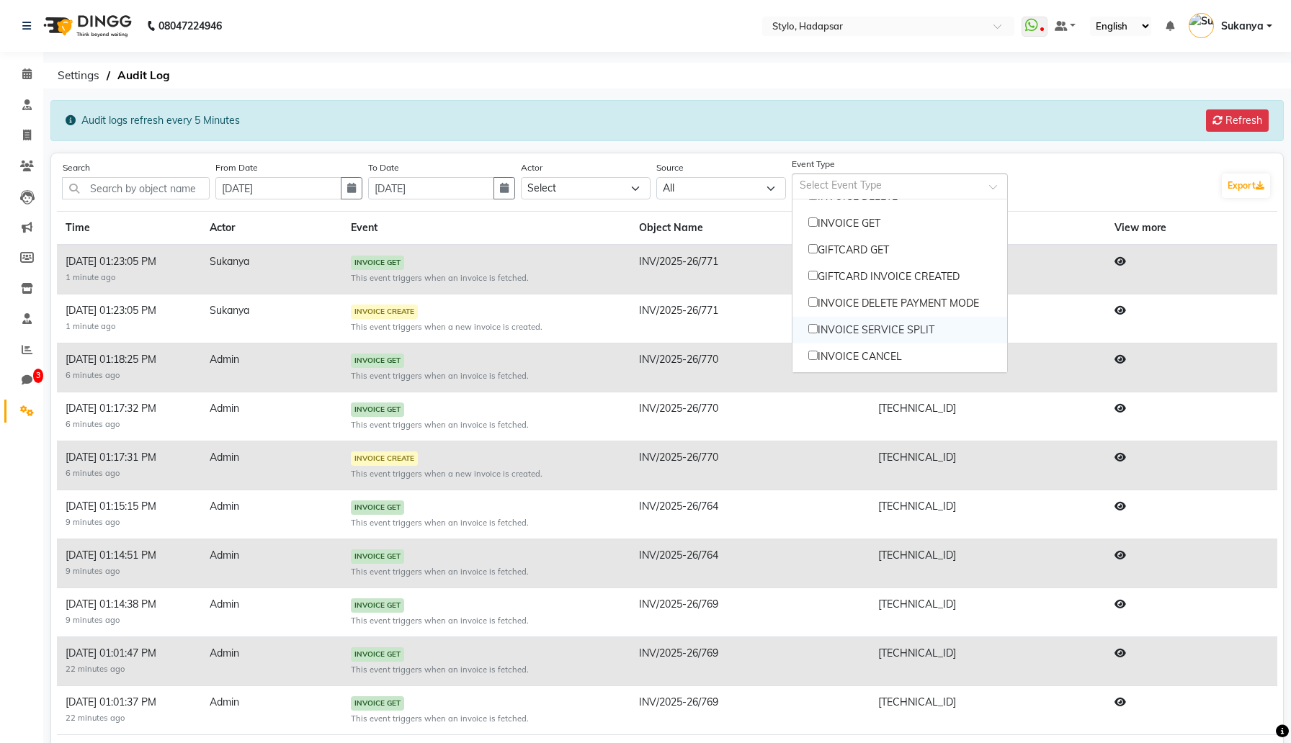
scroll to position [170, 0]
click at [1214, 125] on icon at bounding box center [1217, 120] width 10 height 10
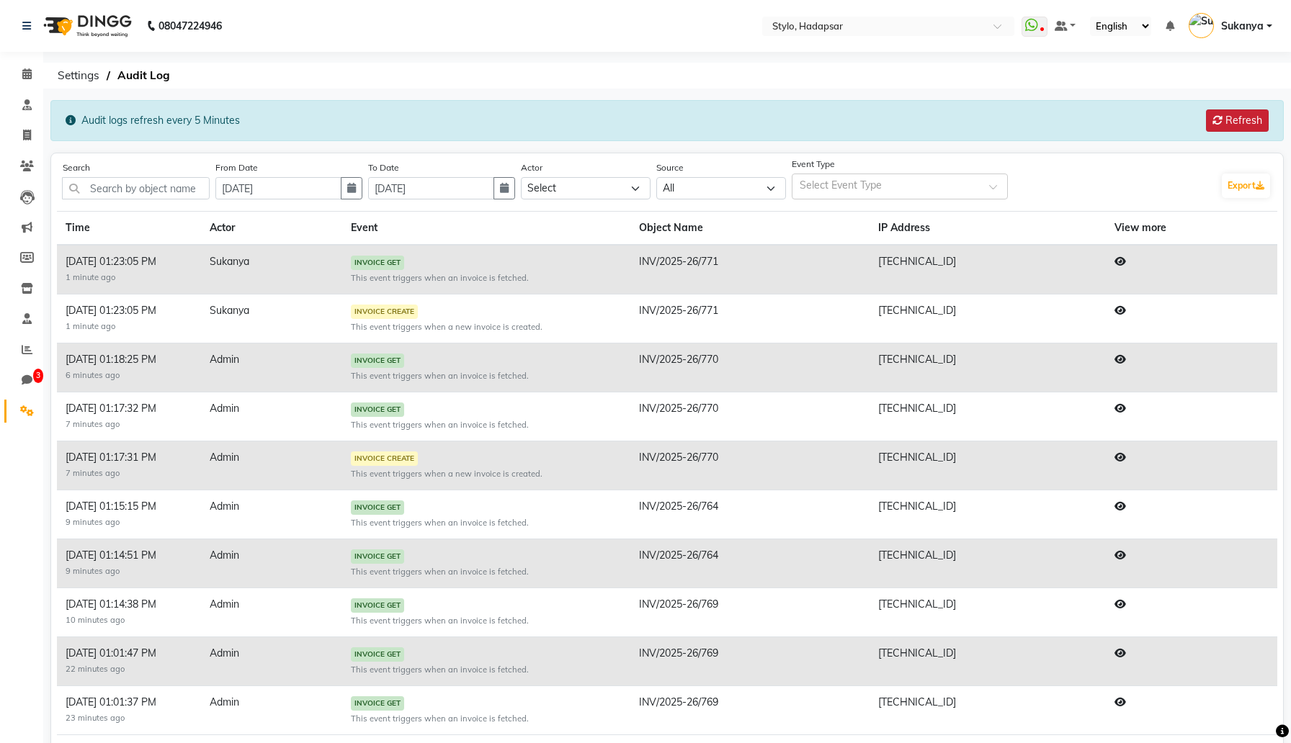
click at [1214, 125] on icon at bounding box center [1217, 120] width 10 height 10
click at [1238, 124] on button "Refresh" at bounding box center [1237, 120] width 63 height 22
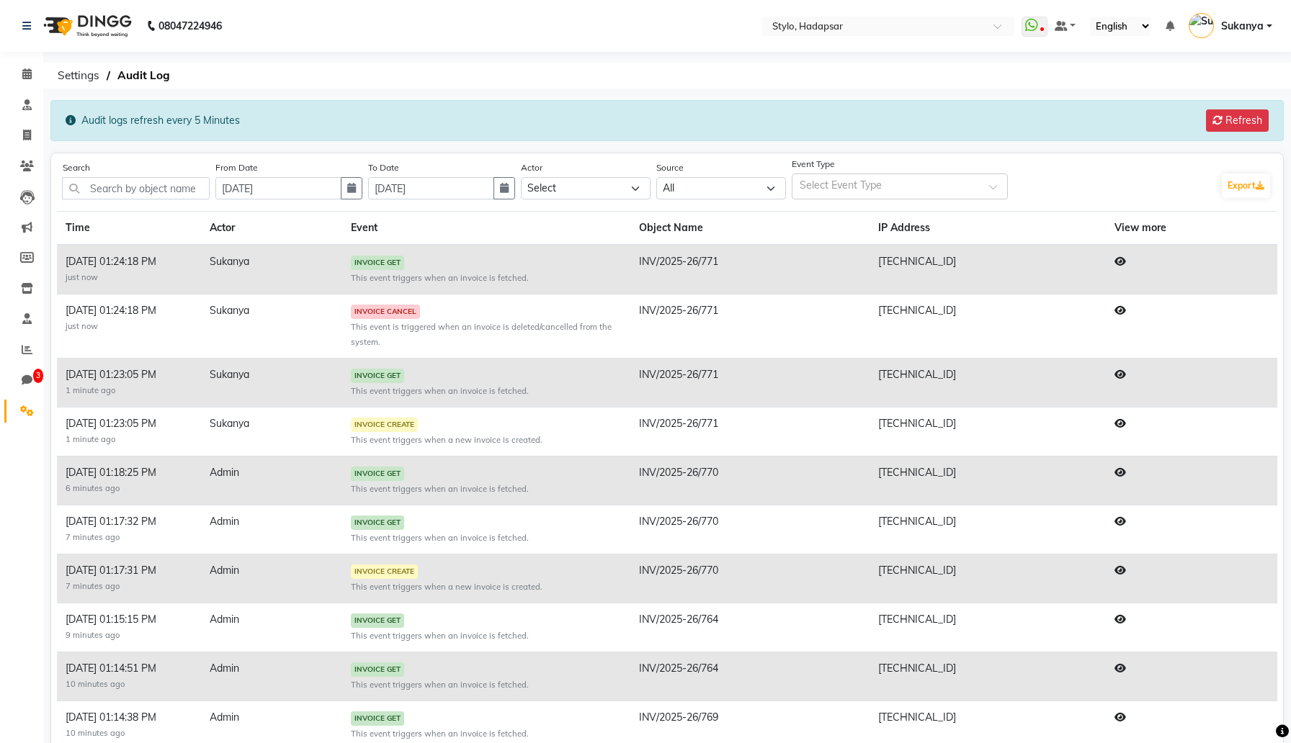
click at [1117, 308] on icon at bounding box center [1120, 310] width 12 height 10
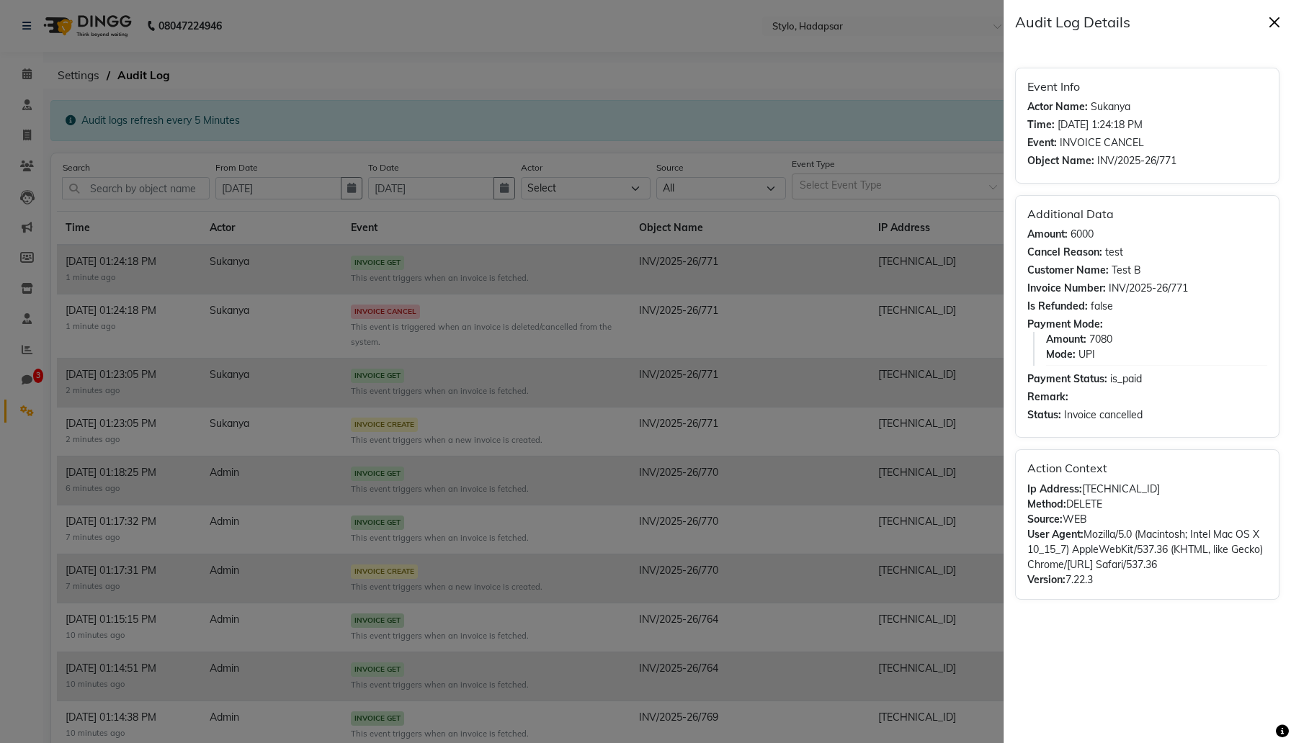
click at [1274, 20] on button "Close" at bounding box center [1274, 23] width 22 height 22
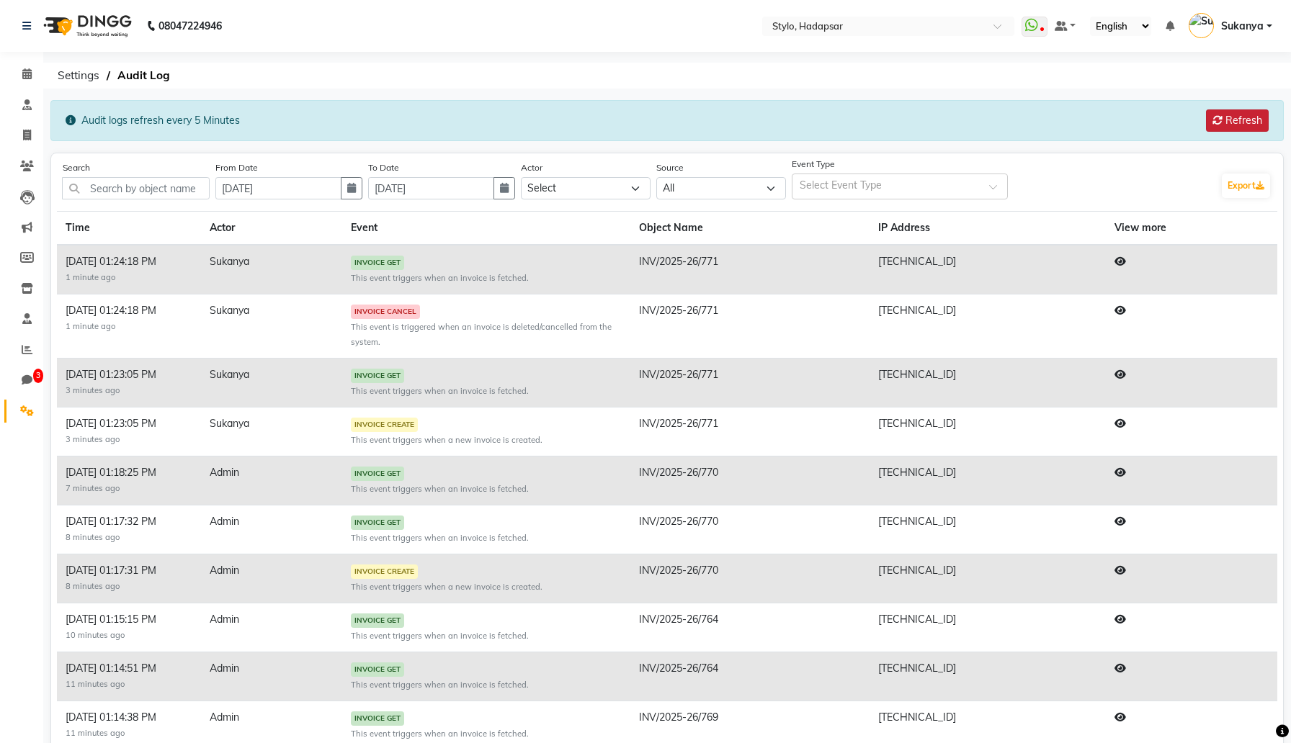
click at [1235, 120] on button "Refresh" at bounding box center [1237, 120] width 63 height 22
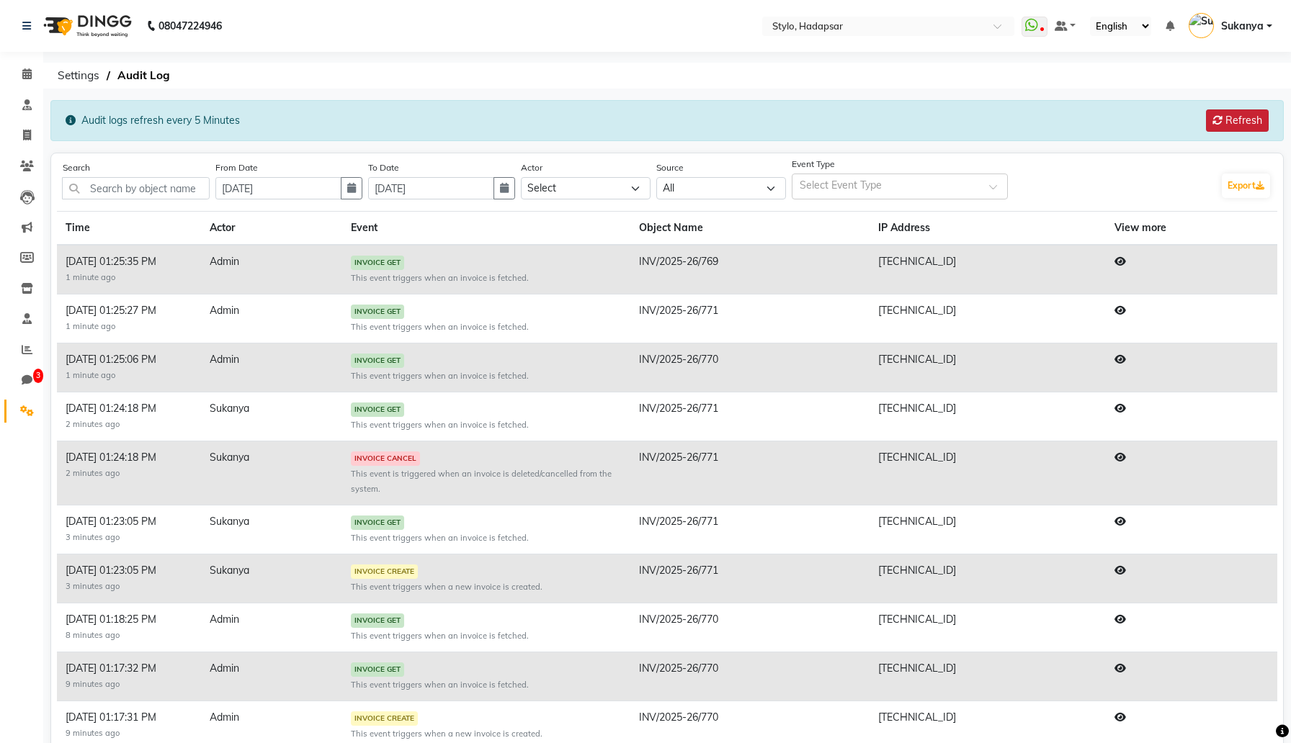
click at [1235, 120] on button "Refresh" at bounding box center [1237, 120] width 63 height 22
